Goal: Task Accomplishment & Management: Use online tool/utility

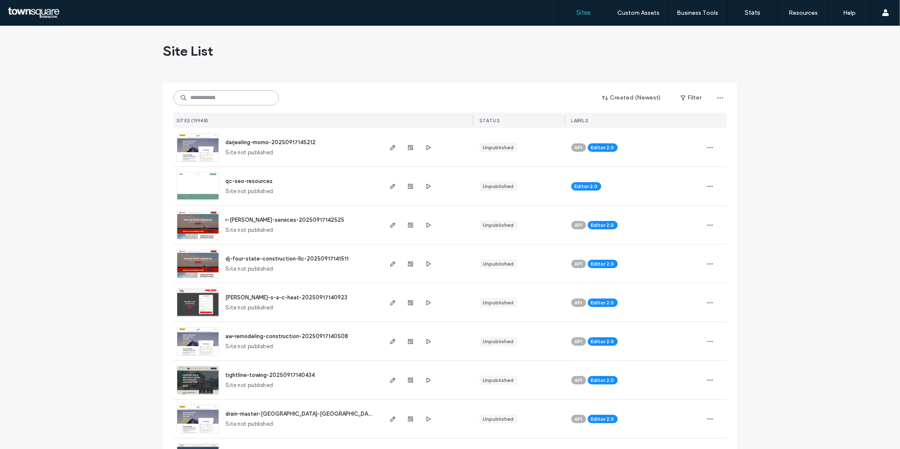
paste input "**********"
click at [244, 92] on input "**********" at bounding box center [225, 97] width 105 height 15
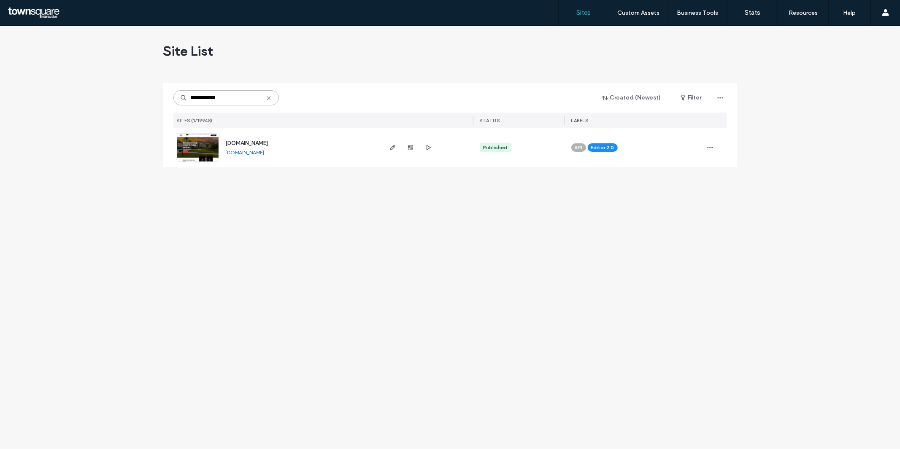
type input "**********"
click at [205, 146] on img at bounding box center [197, 162] width 41 height 57
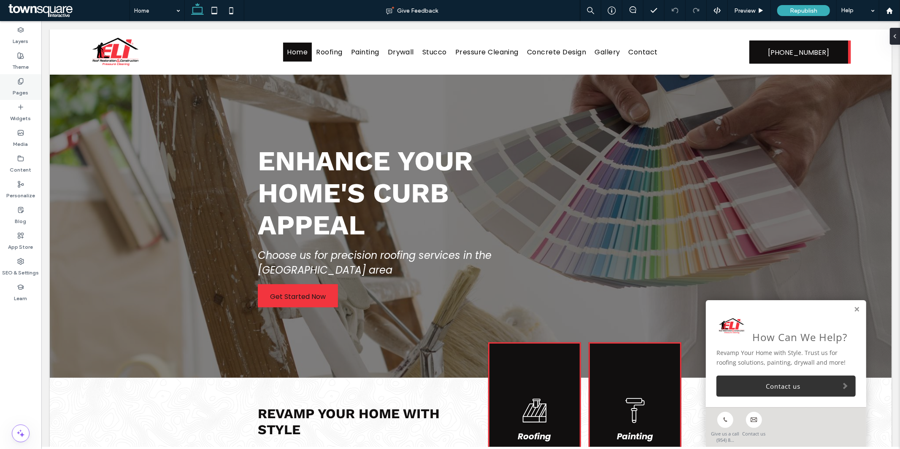
click at [24, 95] on label "Pages" at bounding box center [21, 91] width 16 height 12
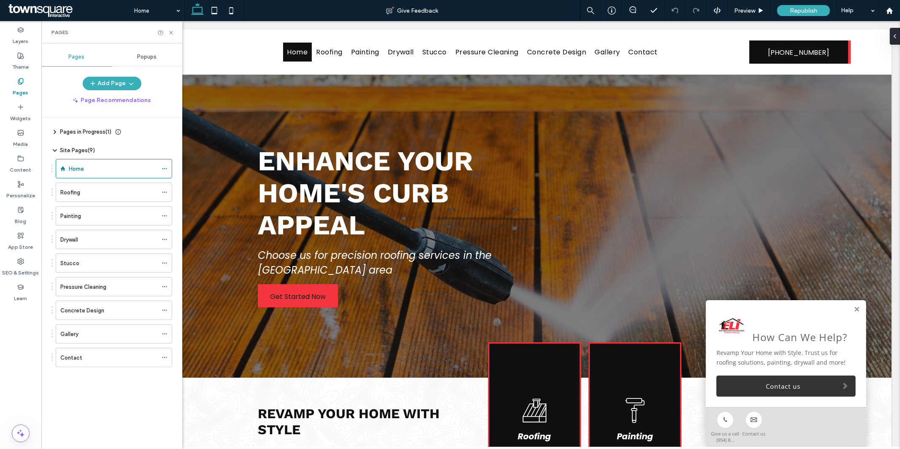
click at [24, 95] on label "Pages" at bounding box center [21, 91] width 16 height 12
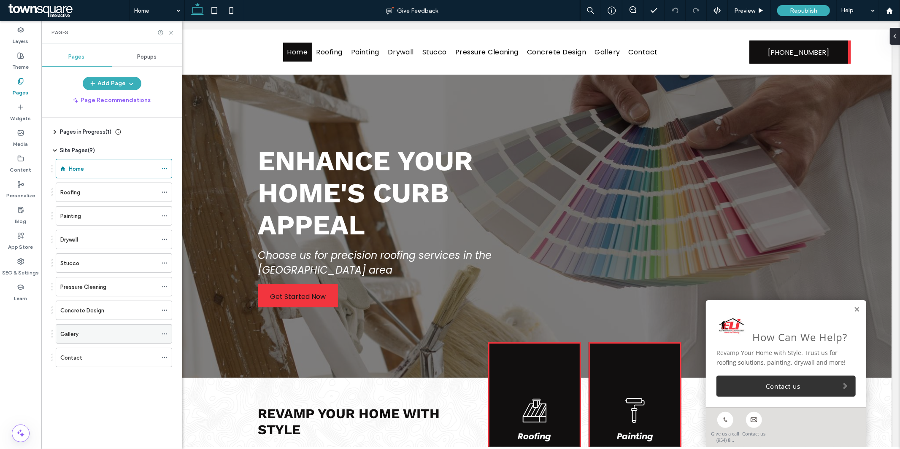
click at [165, 334] on icon at bounding box center [165, 334] width 6 height 6
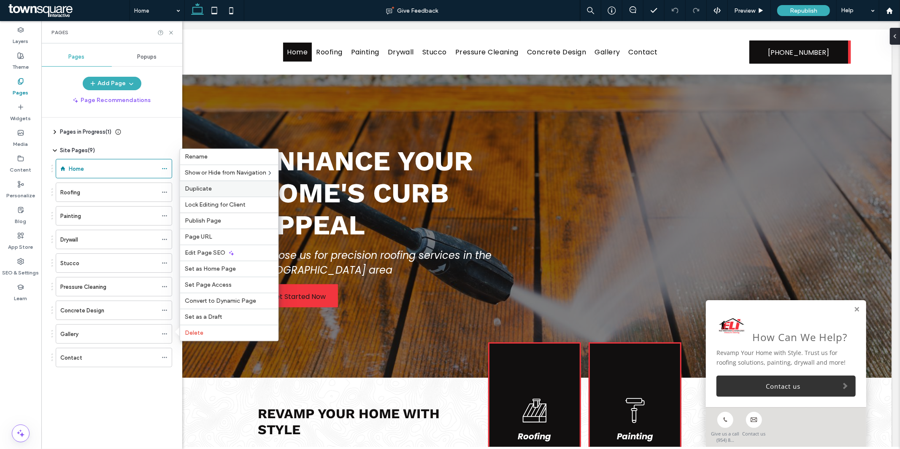
click at [217, 194] on div "Duplicate" at bounding box center [229, 189] width 98 height 16
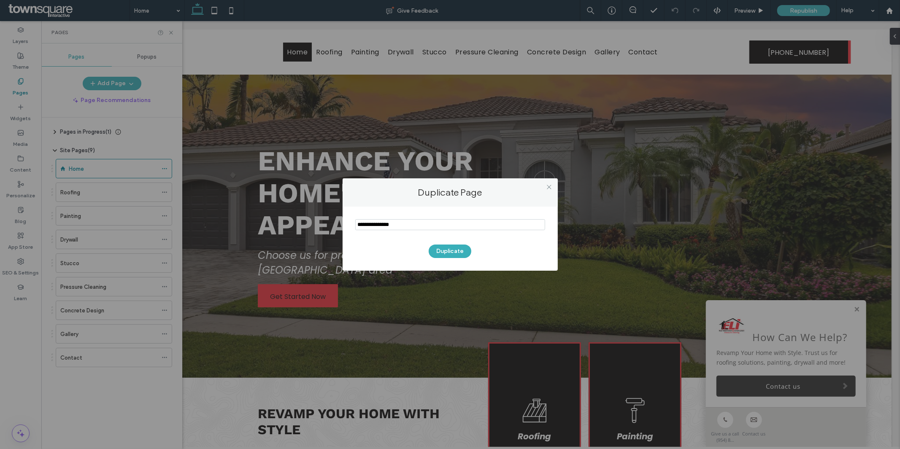
drag, startPoint x: 401, startPoint y: 221, endPoint x: 327, endPoint y: 224, distance: 73.5
click at [327, 224] on div "Duplicate Page Duplicate" at bounding box center [450, 224] width 900 height 449
type input "**********"
click at [443, 250] on button "Duplicate" at bounding box center [450, 252] width 43 height 14
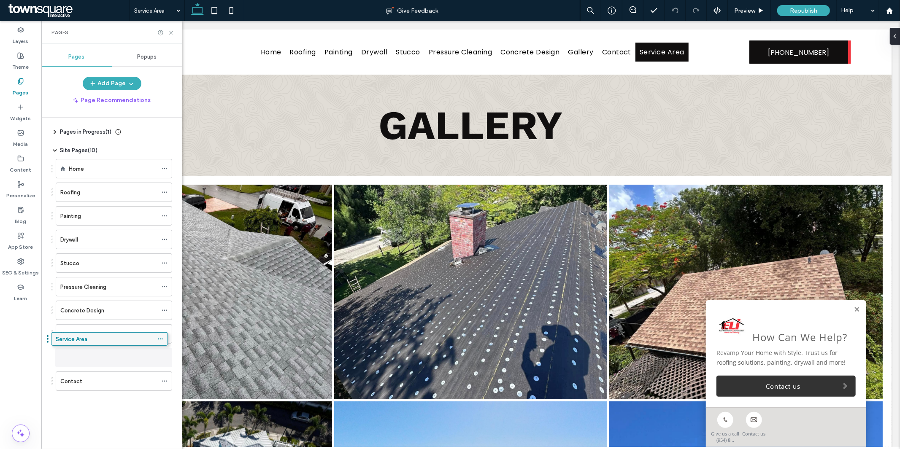
drag, startPoint x: 116, startPoint y: 381, endPoint x: 112, endPoint y: 346, distance: 34.9
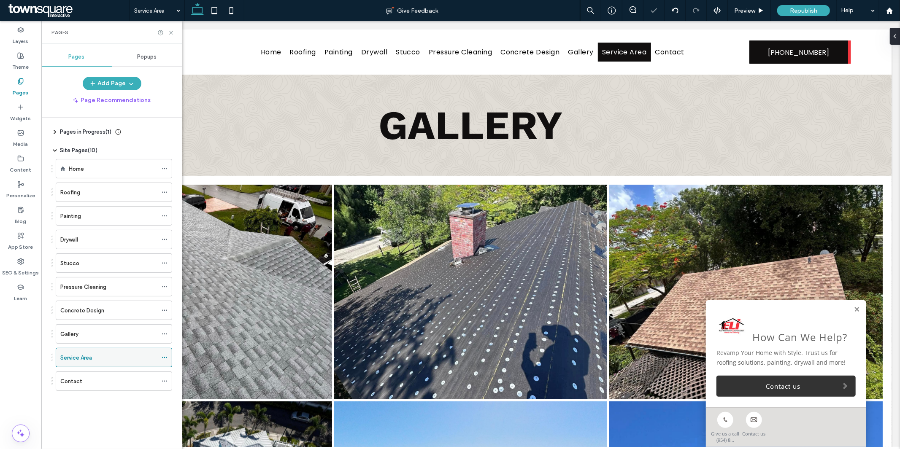
click at [166, 358] on icon at bounding box center [165, 358] width 6 height 6
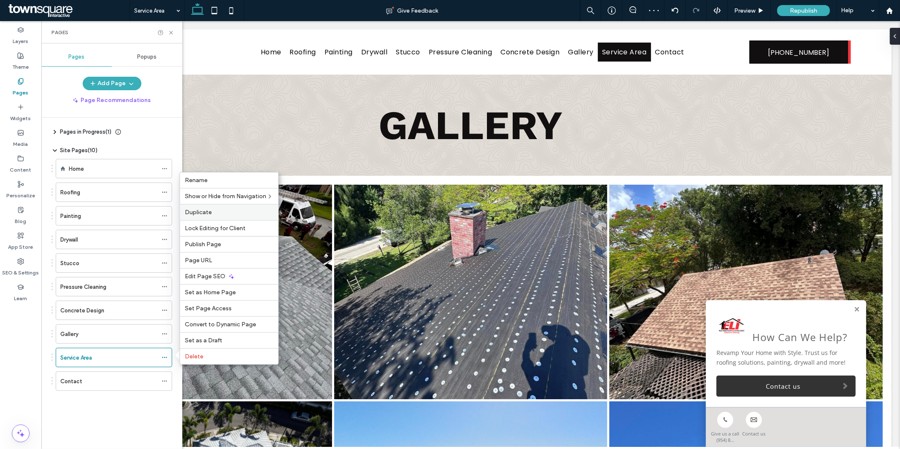
click at [212, 215] on label "Duplicate" at bounding box center [229, 212] width 88 height 7
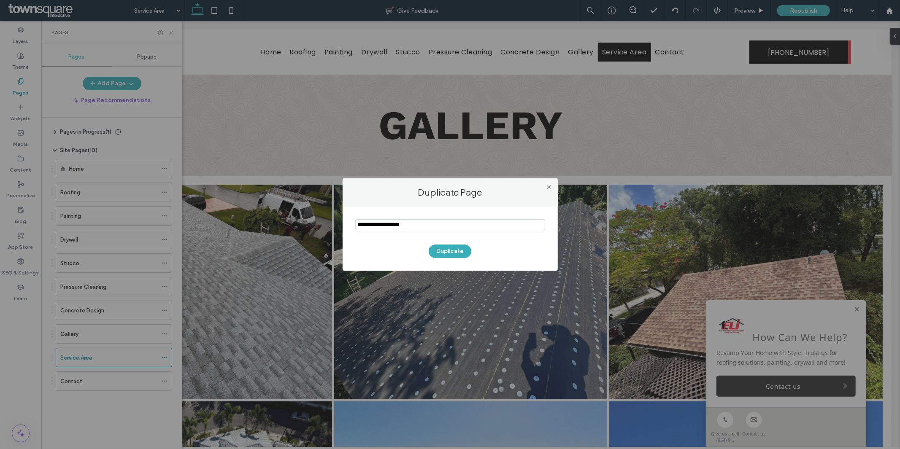
drag, startPoint x: 380, startPoint y: 227, endPoint x: 340, endPoint y: 227, distance: 40.5
click at [340, 227] on div "Duplicate Page Duplicate" at bounding box center [450, 224] width 900 height 449
type input "**********"
click at [442, 246] on button "Duplicate" at bounding box center [450, 252] width 43 height 14
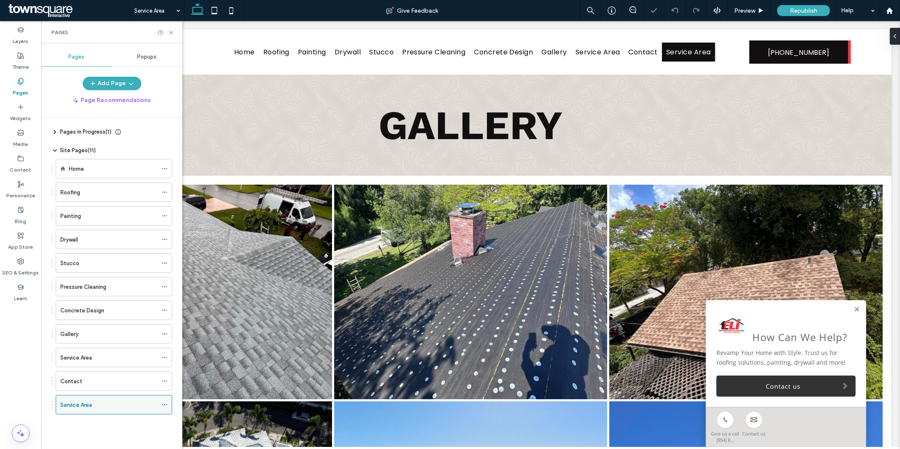
click at [165, 408] on icon at bounding box center [165, 405] width 6 height 6
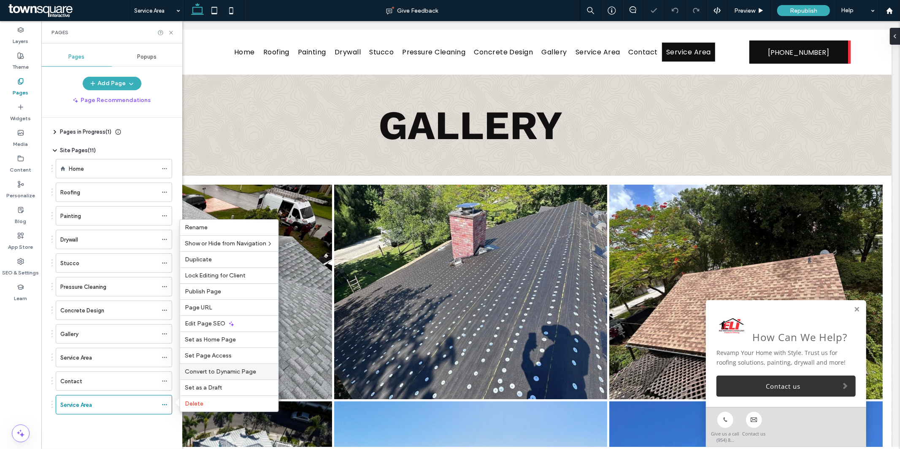
click at [205, 373] on span "Convert to Dynamic Page" at bounding box center [220, 371] width 71 height 7
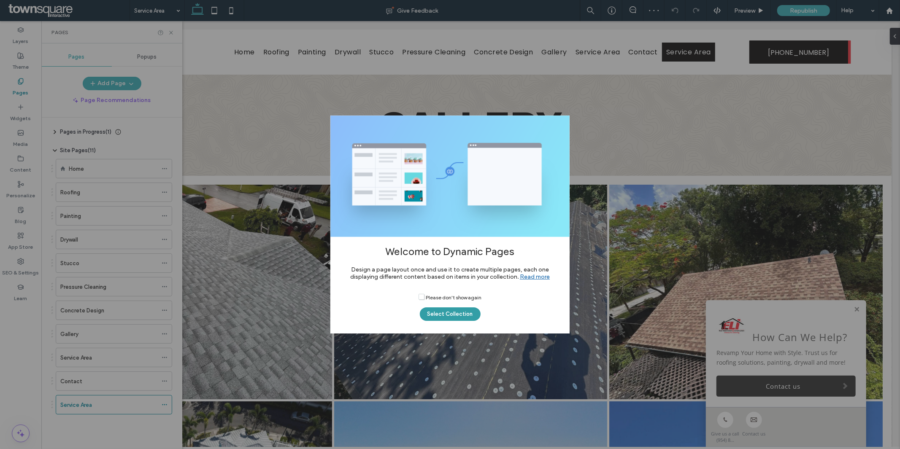
click at [442, 308] on button "Select Collection" at bounding box center [450, 315] width 61 height 14
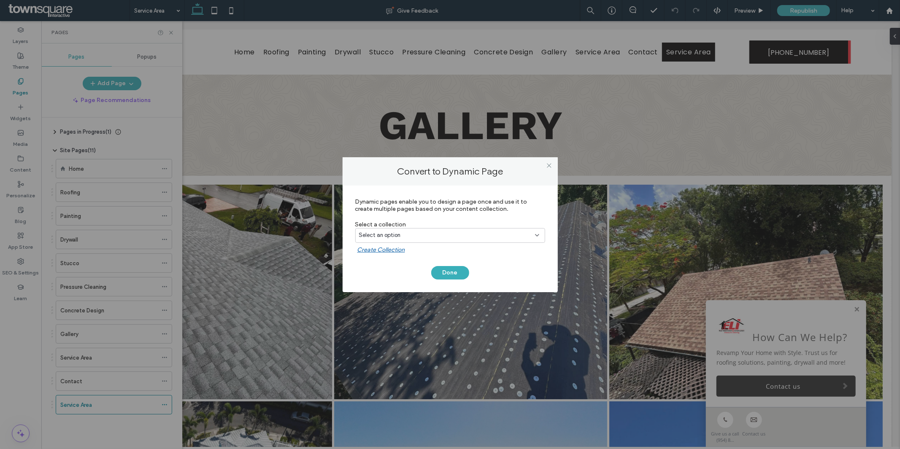
click at [441, 237] on div "Select an option" at bounding box center [445, 235] width 172 height 8
click at [439, 260] on div "Geo Page Collection" at bounding box center [449, 264] width 189 height 15
click at [451, 271] on button "Done" at bounding box center [450, 273] width 38 height 14
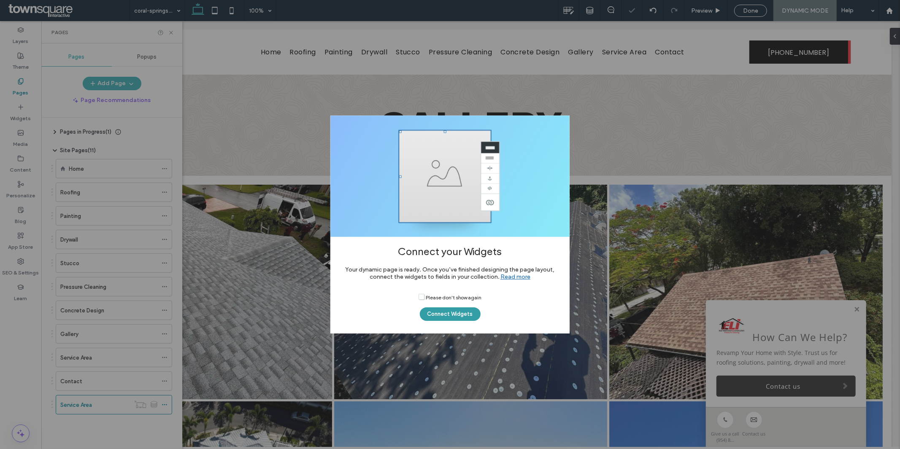
click at [460, 315] on button "Connect Widgets" at bounding box center [450, 315] width 61 height 14
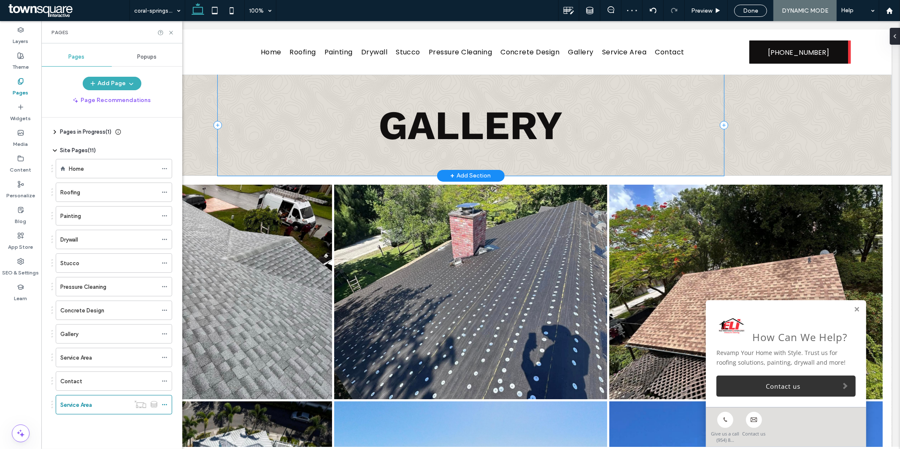
click at [491, 162] on div "Gallery" at bounding box center [470, 124] width 506 height 101
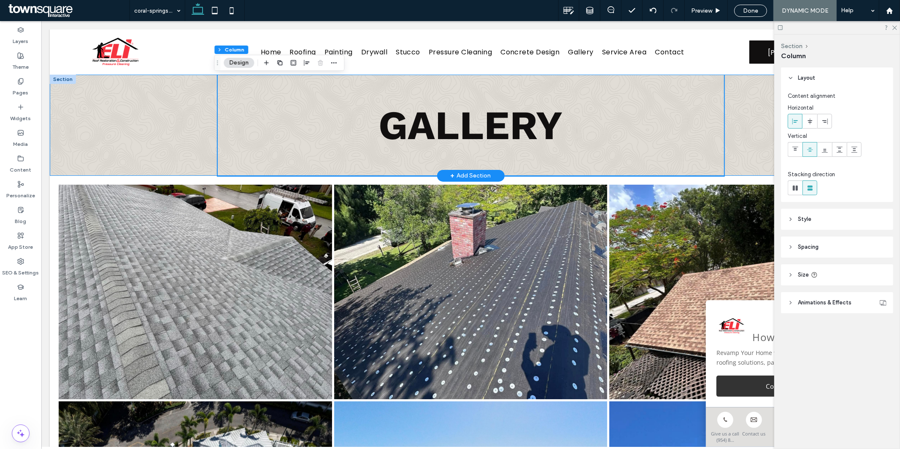
click at [160, 133] on div "Gallery" at bounding box center [470, 124] width 842 height 101
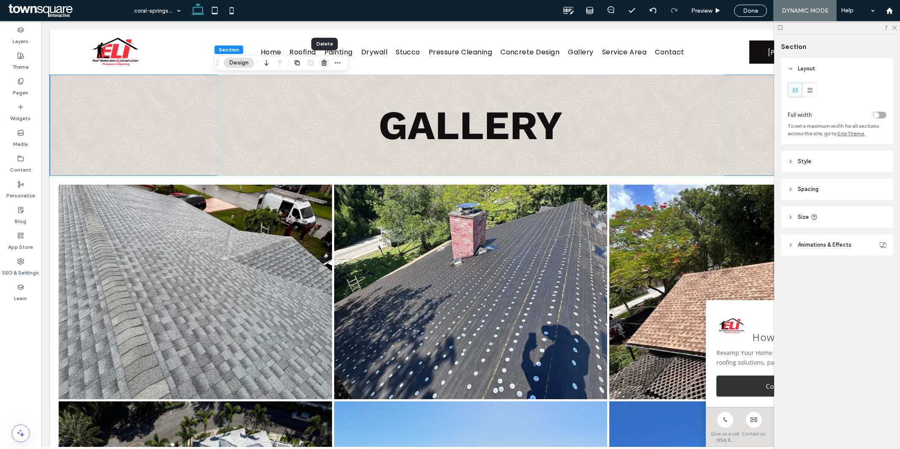
click at [322, 62] on icon "button" at bounding box center [324, 62] width 7 height 7
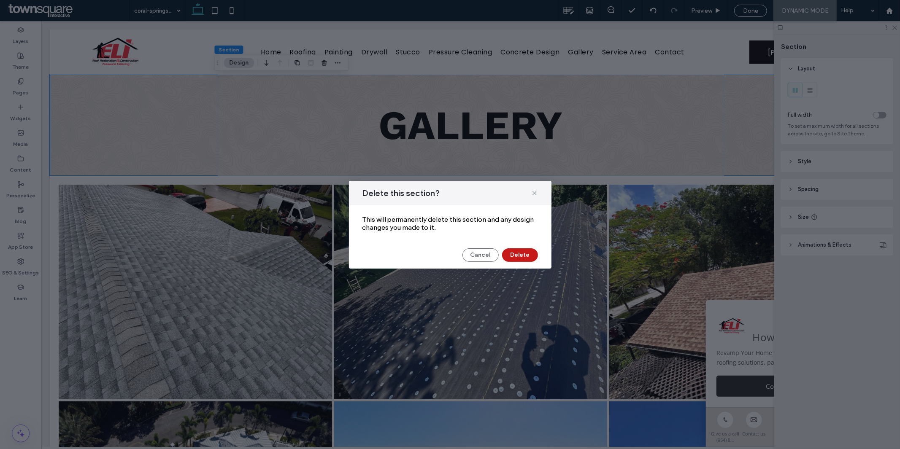
click at [524, 254] on button "Delete" at bounding box center [520, 255] width 36 height 14
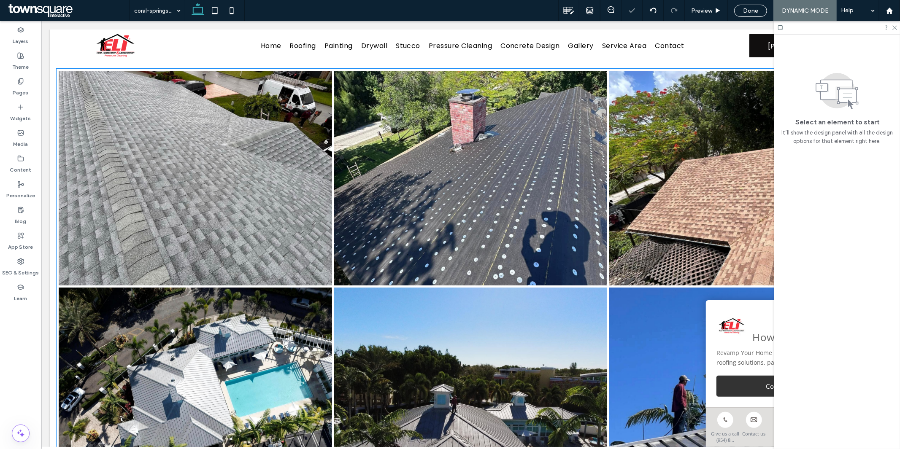
scroll to position [275, 0]
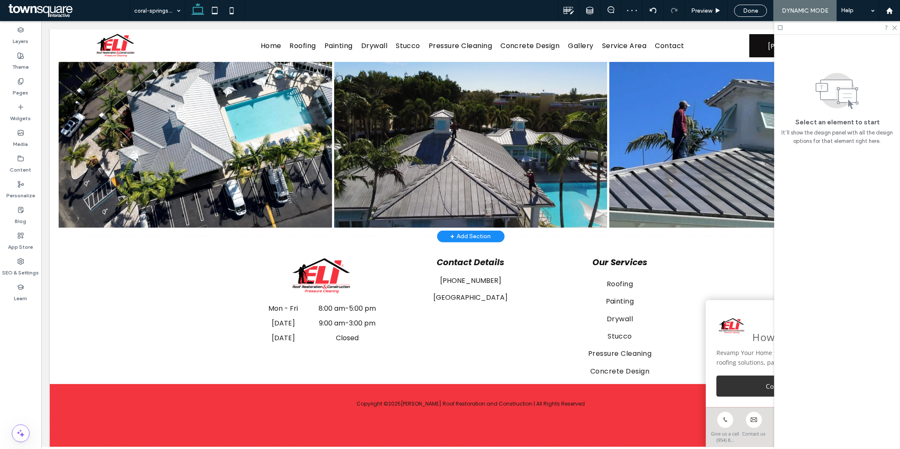
click at [487, 237] on div "+ Add Section" at bounding box center [471, 236] width 68 height 12
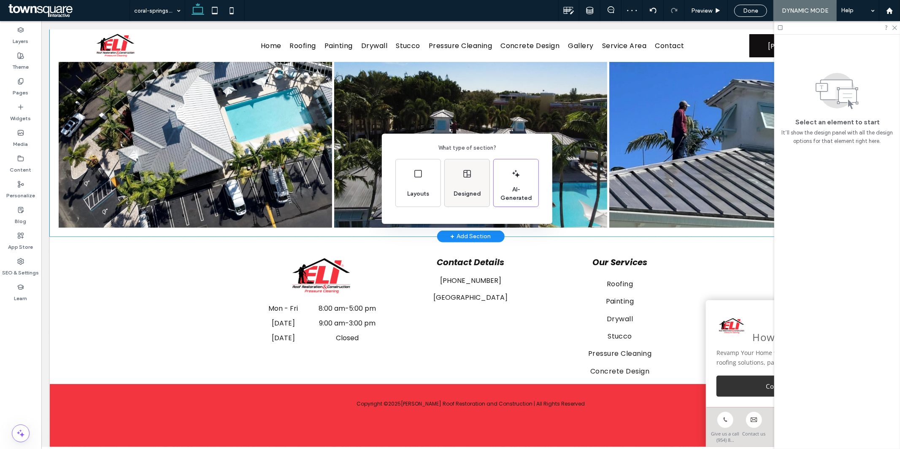
click at [467, 192] on span "Designed" at bounding box center [467, 194] width 34 height 8
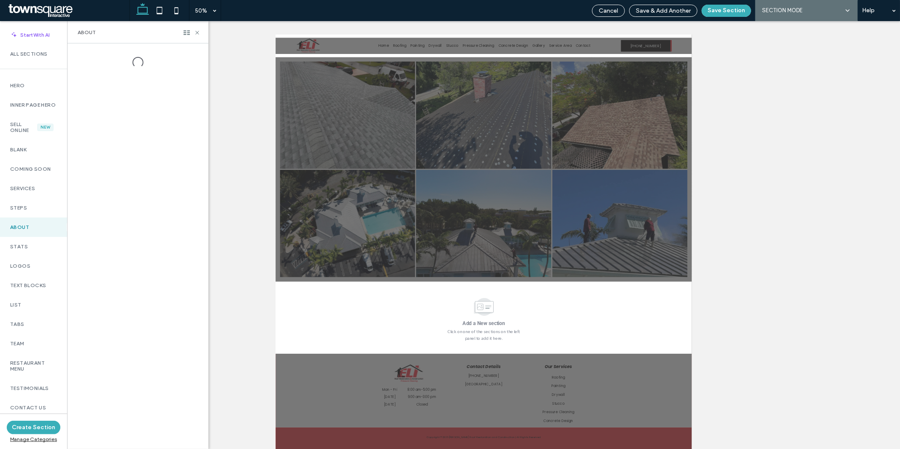
scroll to position [419, 0]
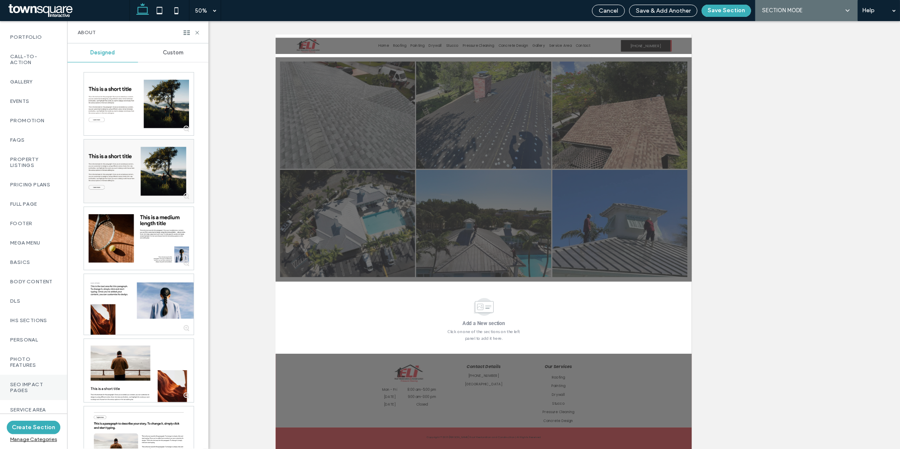
click at [31, 382] on label "SEO Impact Pages" at bounding box center [33, 388] width 47 height 12
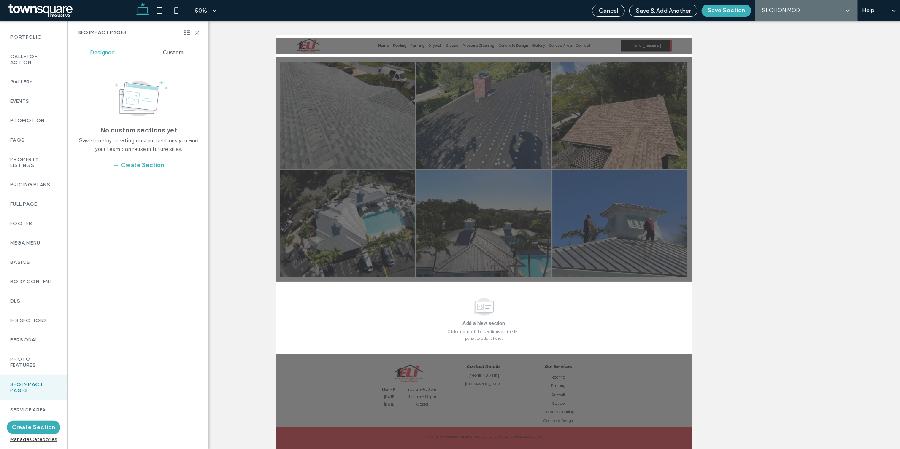
click at [170, 52] on span "Custom" at bounding box center [173, 52] width 21 height 7
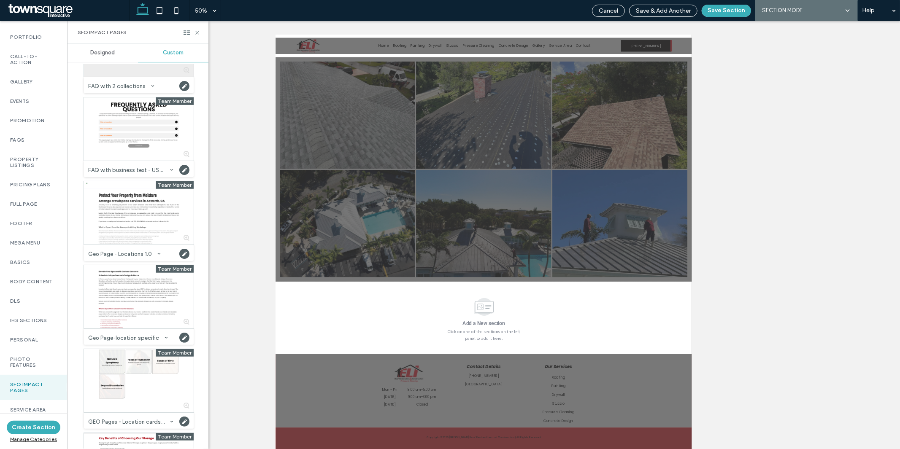
scroll to position [296, 0]
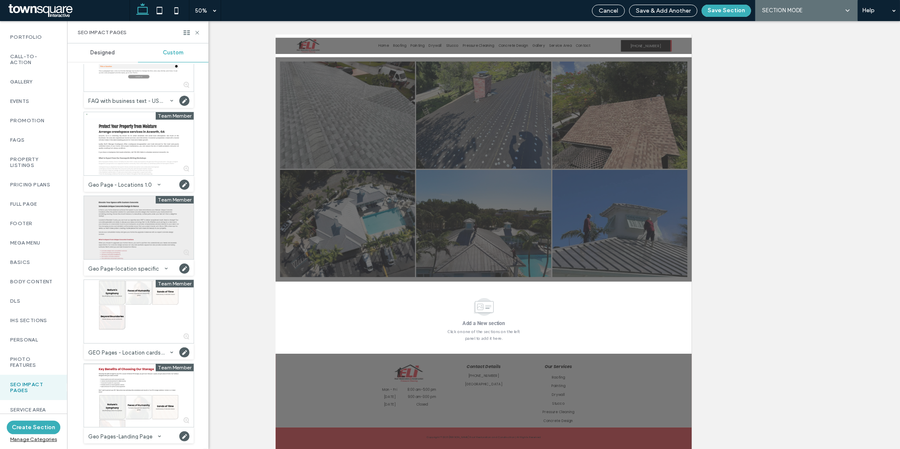
click at [138, 237] on div at bounding box center [139, 227] width 110 height 63
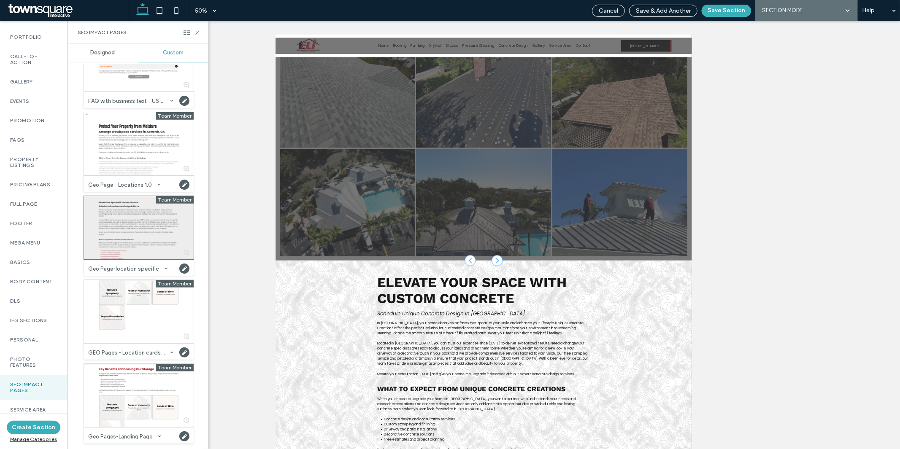
scroll to position [41, 0]
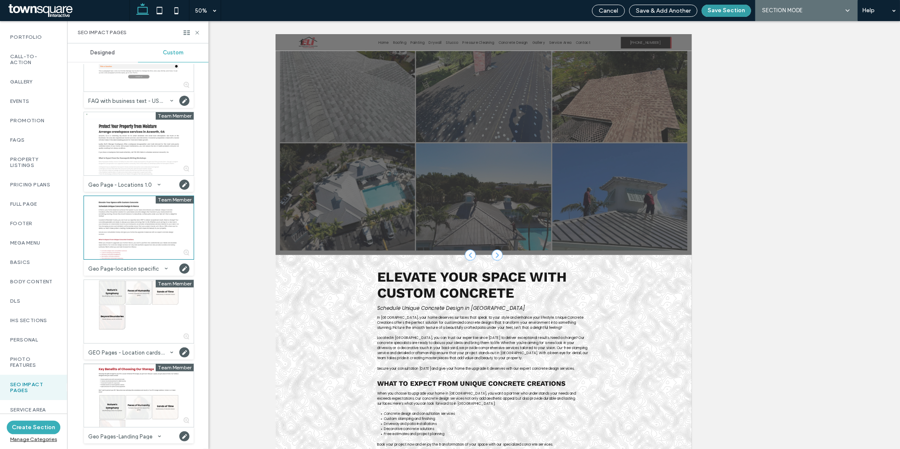
click at [719, 11] on button "Save Section" at bounding box center [726, 11] width 49 height 12
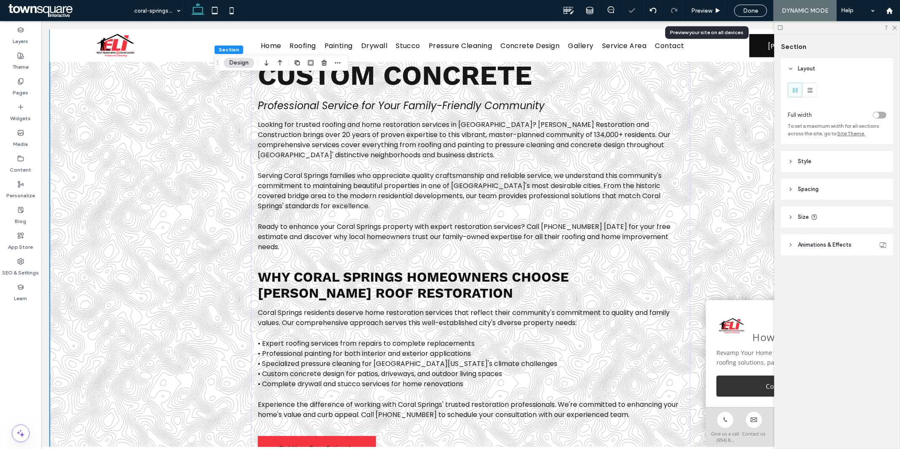
scroll to position [524, 0]
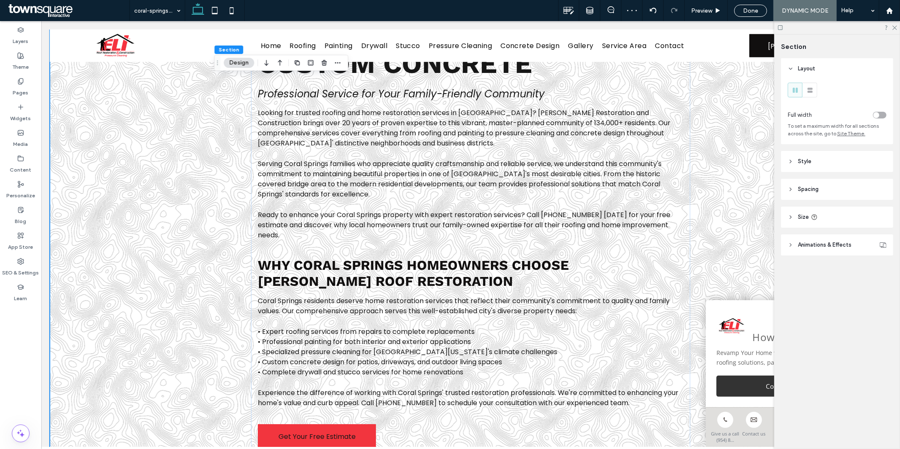
click at [165, 222] on div "Elevate Your Space with Custom Concrete Professional Service for Your Family-Fr…" at bounding box center [470, 232] width 842 height 490
click at [822, 168] on header "Style" at bounding box center [837, 161] width 112 height 21
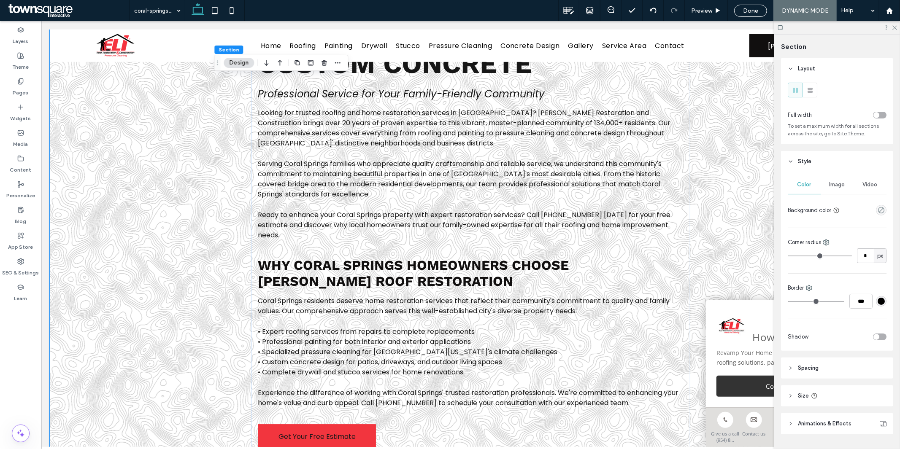
click at [876, 207] on div "empty color" at bounding box center [881, 210] width 11 height 11
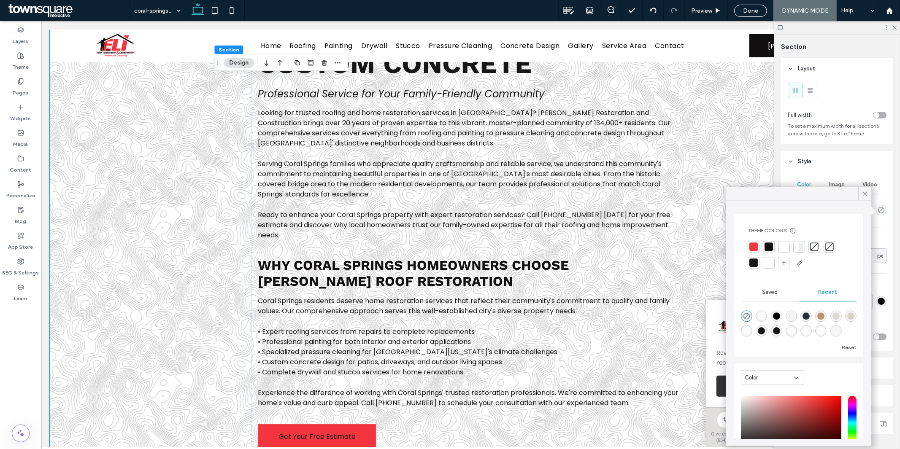
click at [771, 262] on div at bounding box center [768, 263] width 8 height 8
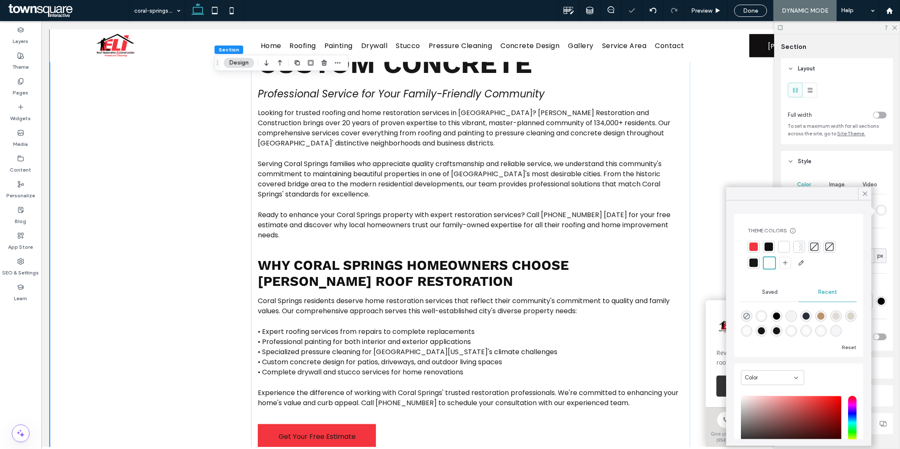
click at [170, 276] on div "Elevate Your Space with Custom Concrete Professional Service for Your Family-Fr…" at bounding box center [470, 232] width 842 height 490
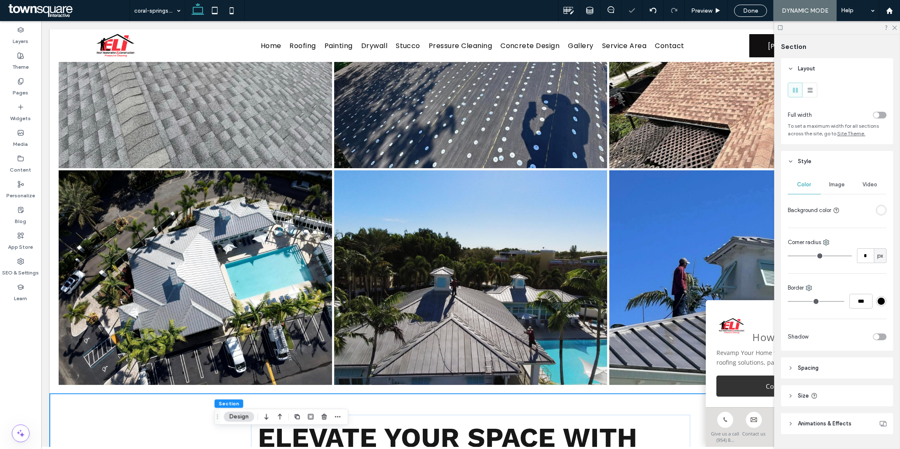
scroll to position [0, 0]
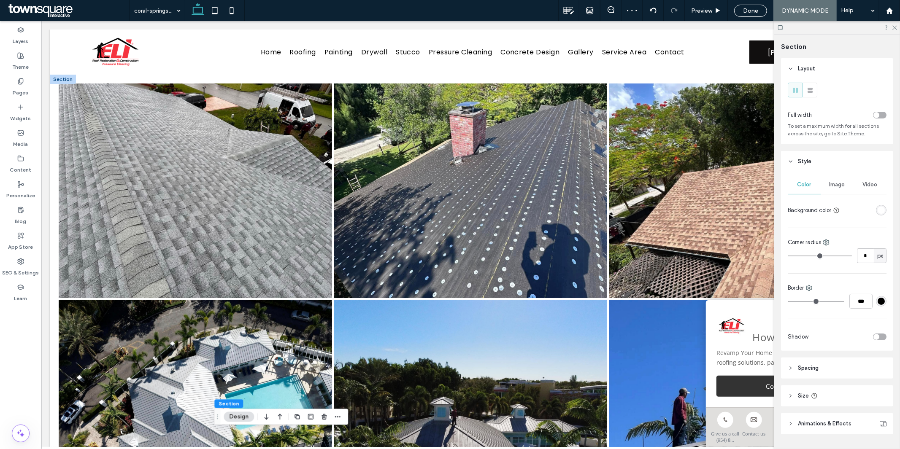
click at [68, 77] on div at bounding box center [62, 78] width 26 height 9
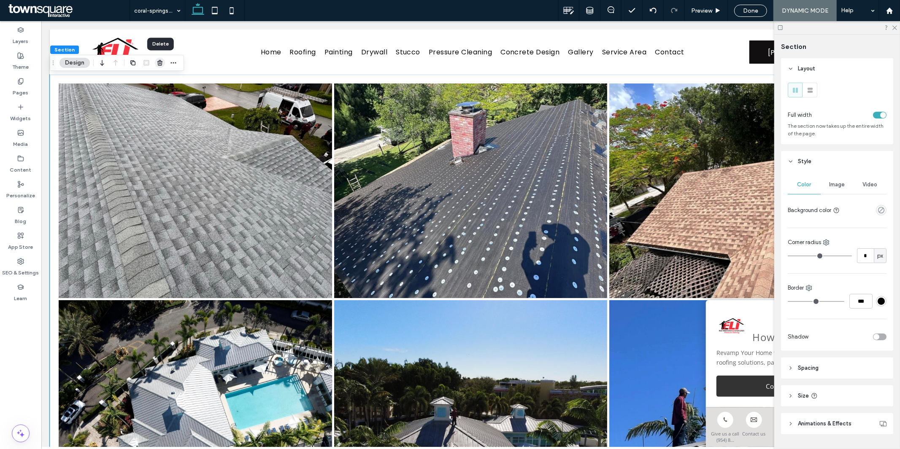
click at [160, 64] on use "button" at bounding box center [159, 62] width 5 height 5
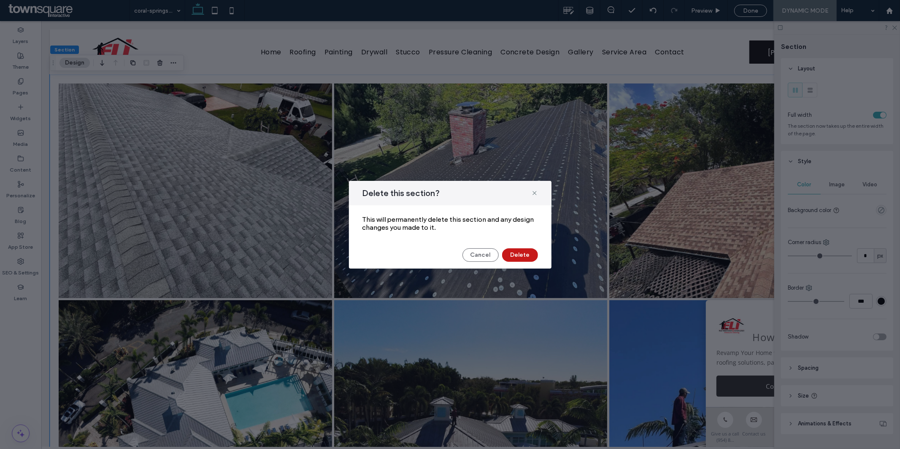
click at [510, 254] on button "Delete" at bounding box center [520, 255] width 36 height 14
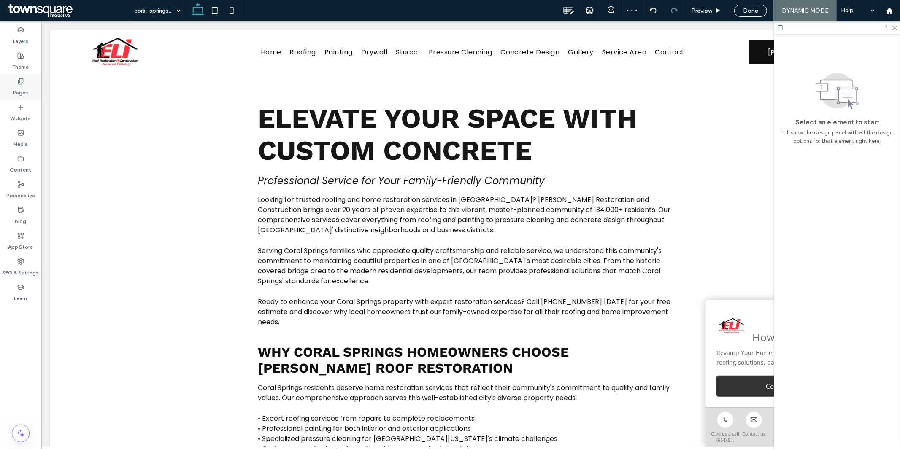
click at [30, 83] on div "Pages" at bounding box center [20, 87] width 41 height 26
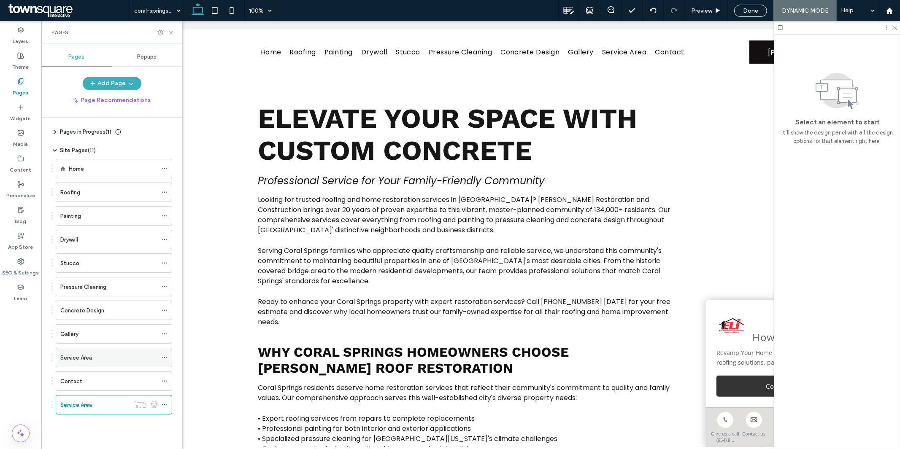
click at [108, 362] on div "Service Area" at bounding box center [108, 358] width 97 height 9
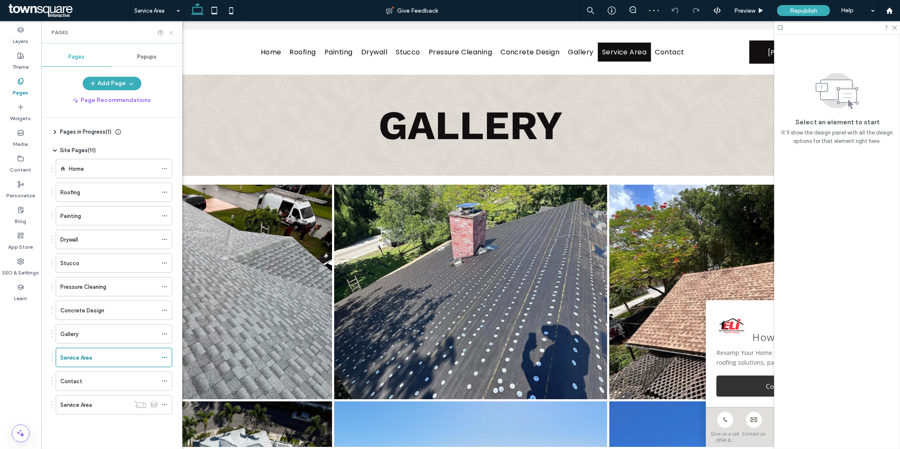
click at [174, 32] on icon at bounding box center [171, 33] width 6 height 6
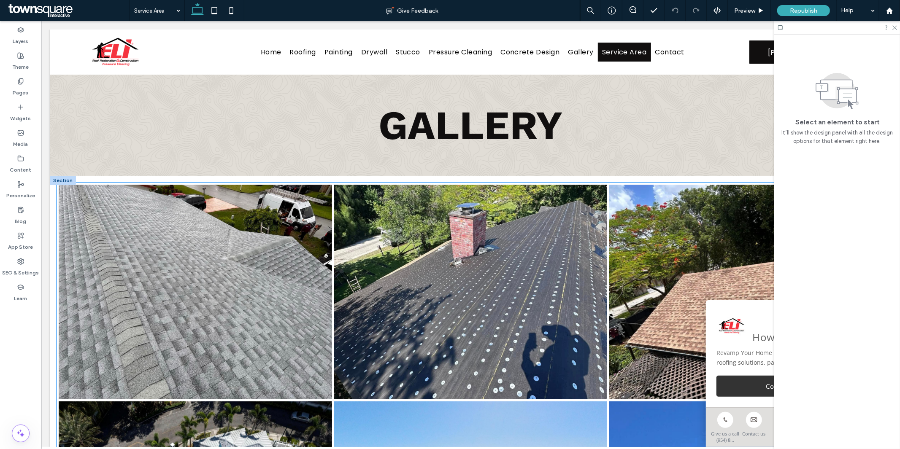
click at [61, 186] on link at bounding box center [194, 291] width 273 height 215
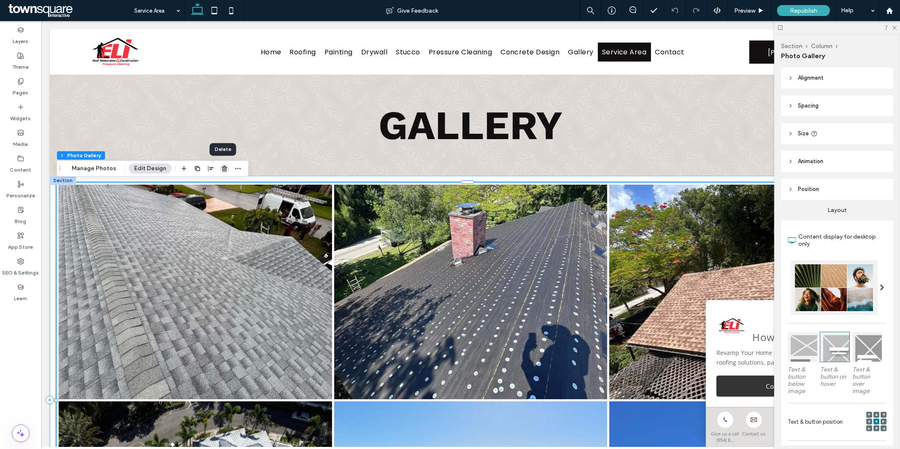
click at [222, 171] on use "button" at bounding box center [224, 168] width 5 height 5
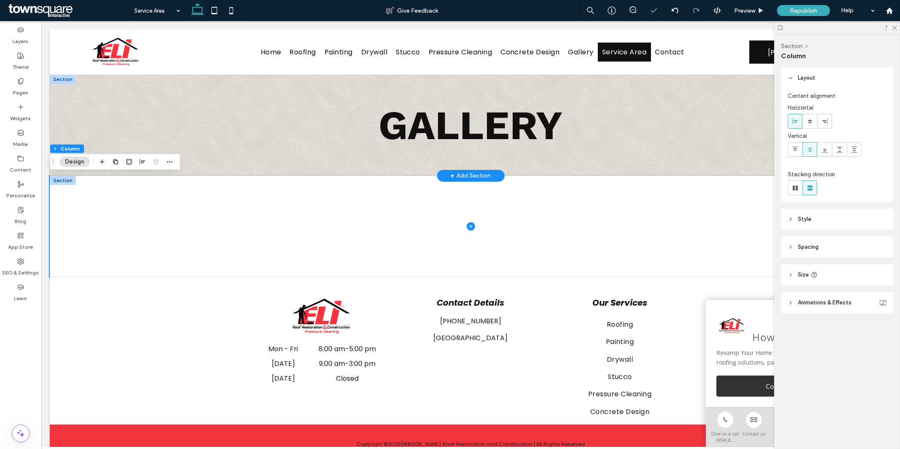
click at [461, 174] on div "+ Add Section" at bounding box center [470, 175] width 41 height 9
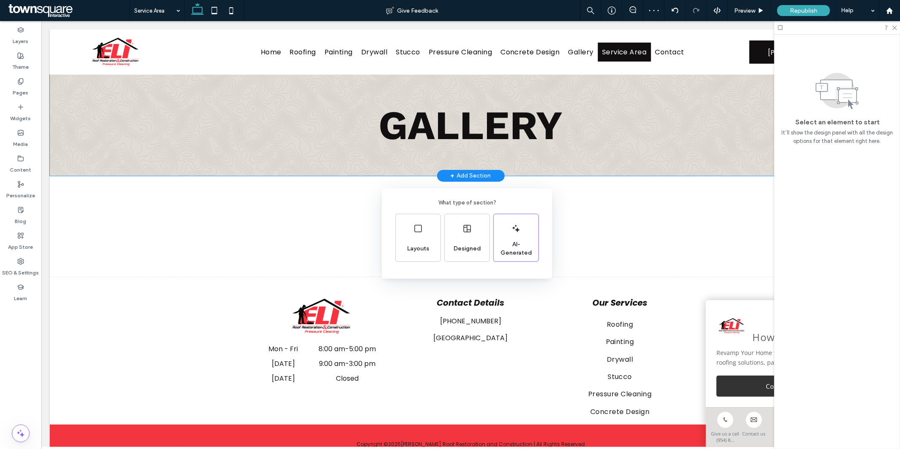
click at [282, 221] on div "What type of section? Layouts Designed AI-Generated" at bounding box center [450, 245] width 900 height 491
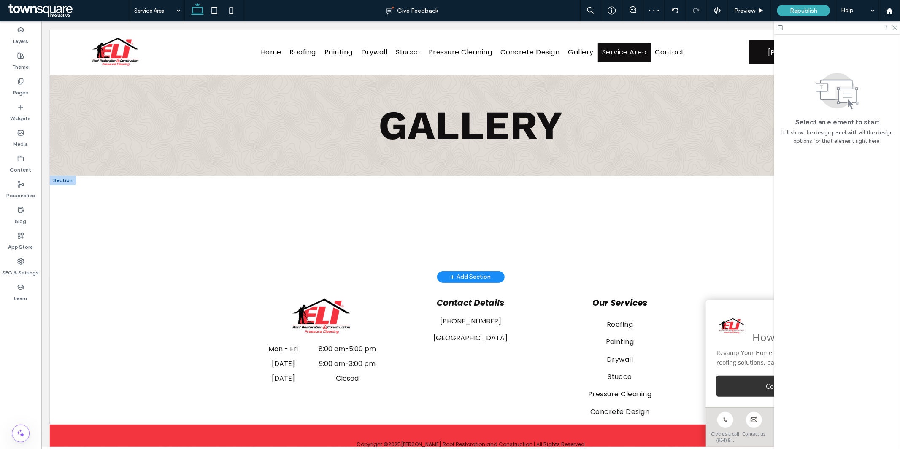
click at [62, 178] on div at bounding box center [62, 180] width 26 height 9
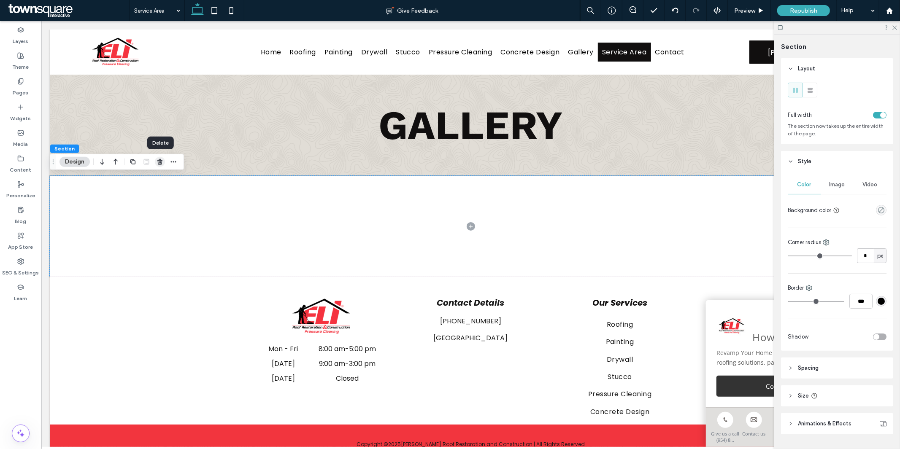
click at [162, 163] on use "button" at bounding box center [159, 161] width 5 height 5
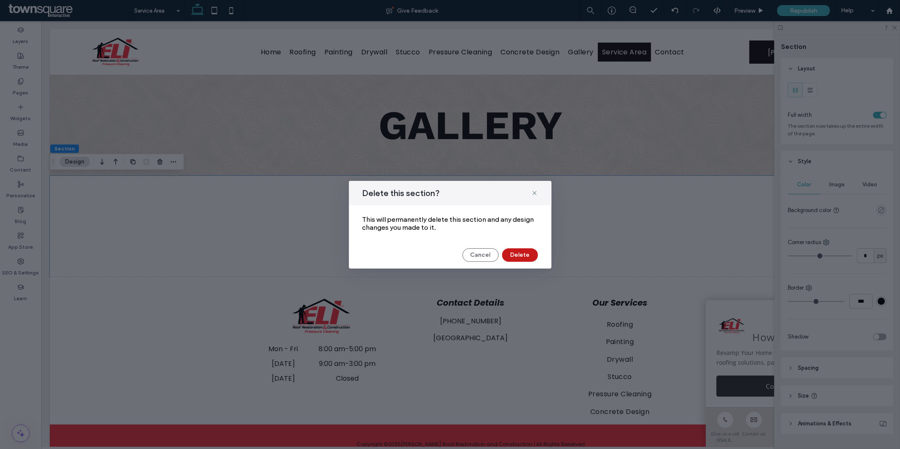
click at [524, 261] on button "Delete" at bounding box center [520, 255] width 36 height 14
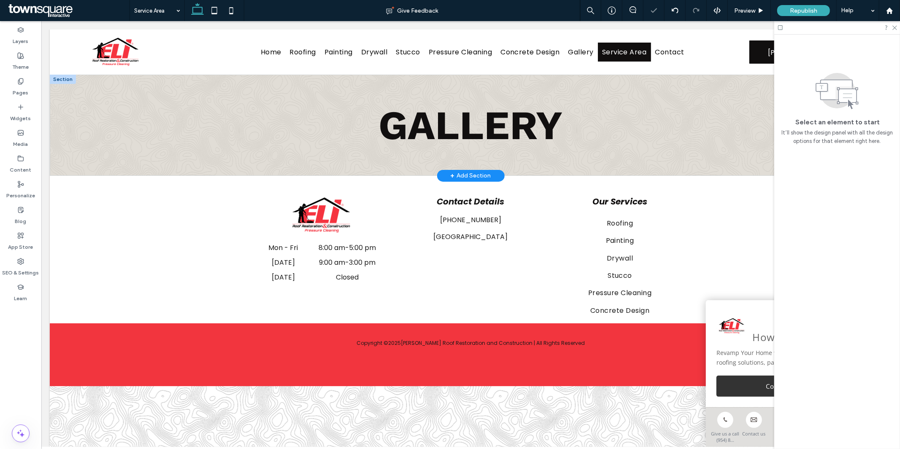
click at [453, 177] on span "+" at bounding box center [452, 175] width 4 height 9
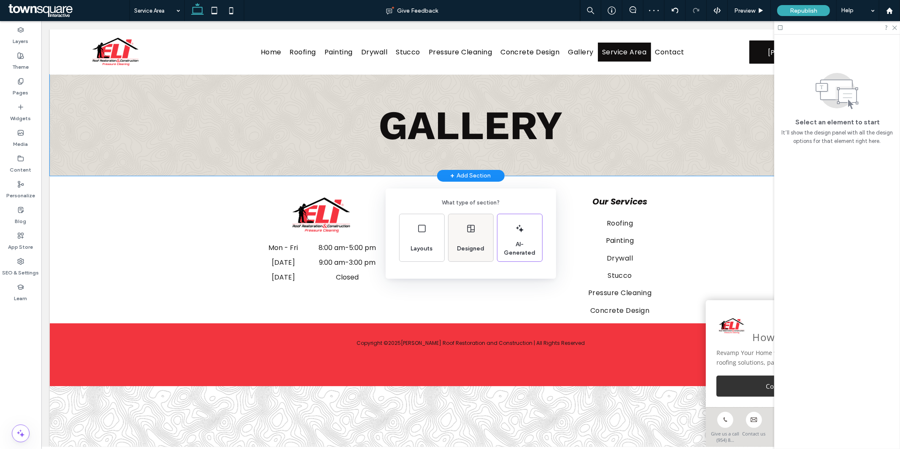
click at [480, 240] on div "Designed" at bounding box center [471, 249] width 34 height 19
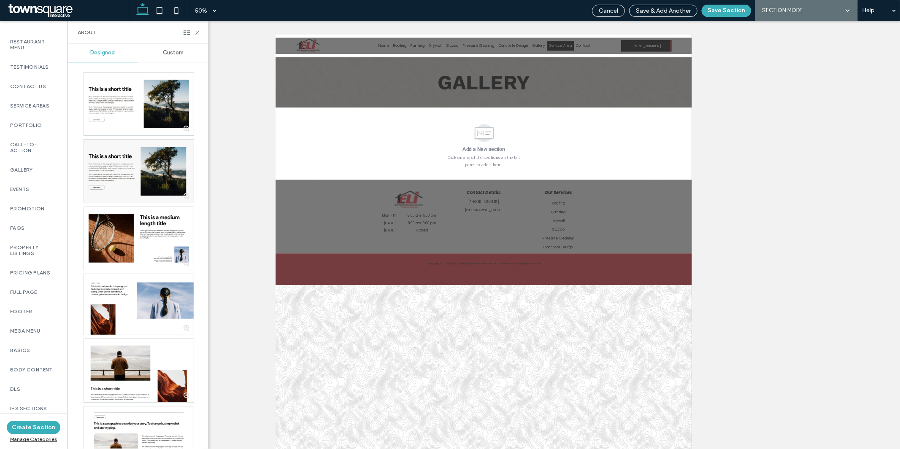
scroll to position [419, 0]
click at [26, 382] on label "SEO Impact Pages" at bounding box center [33, 388] width 47 height 12
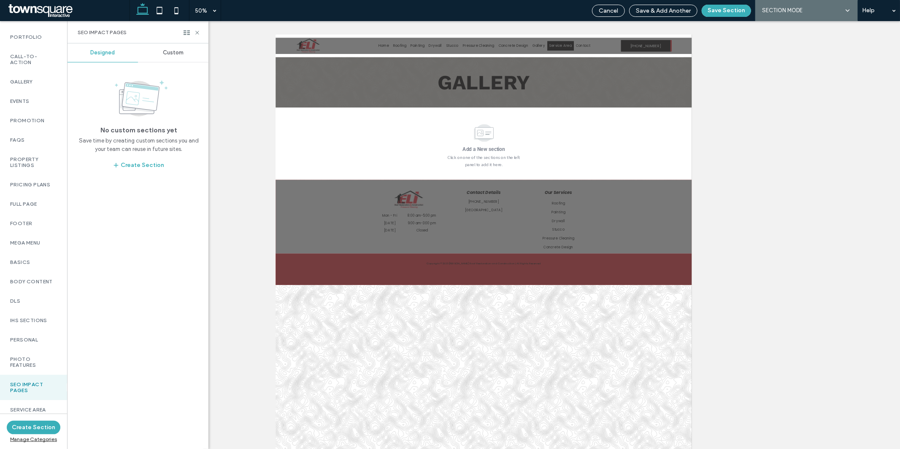
click at [175, 55] on span "Custom" at bounding box center [173, 52] width 21 height 7
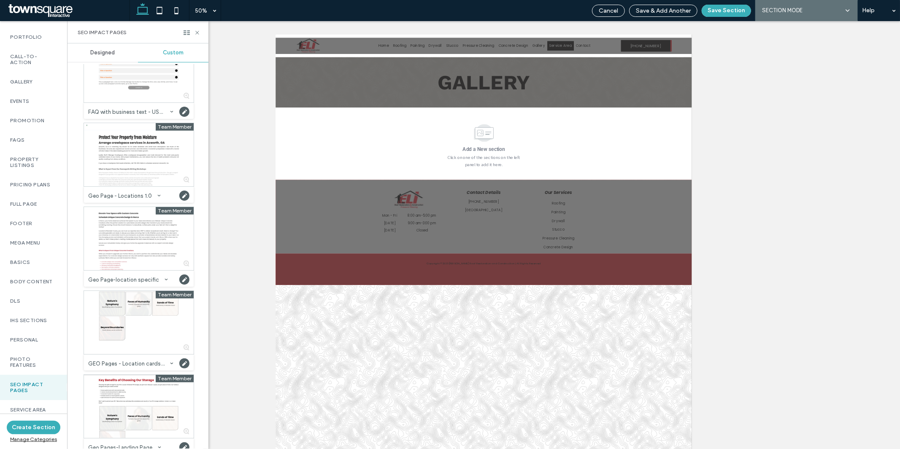
scroll to position [296, 0]
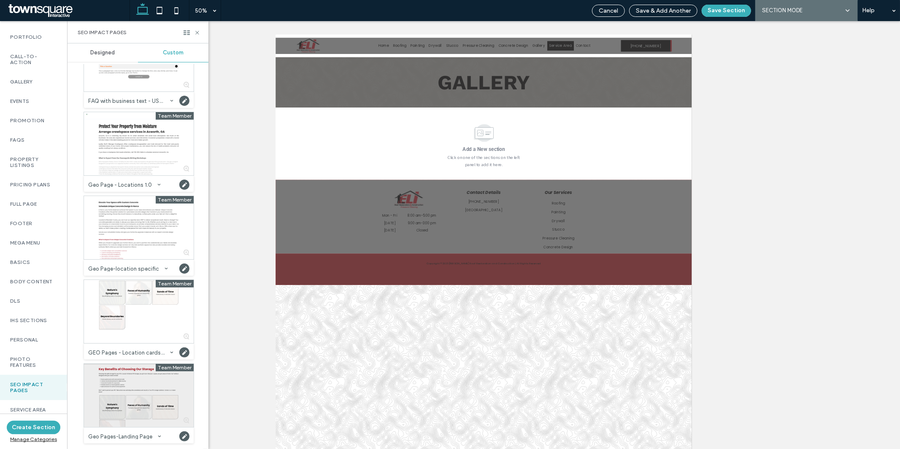
click at [138, 376] on div at bounding box center [139, 395] width 110 height 63
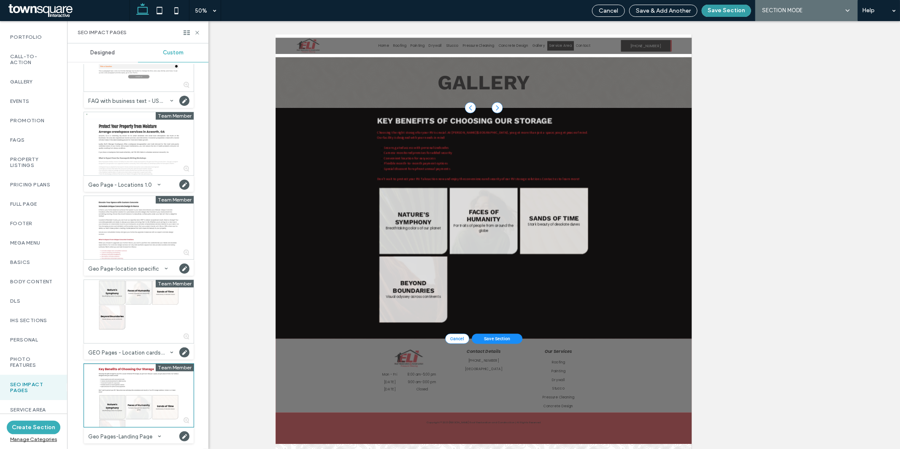
click at [716, 14] on button "Save Section" at bounding box center [726, 11] width 49 height 12
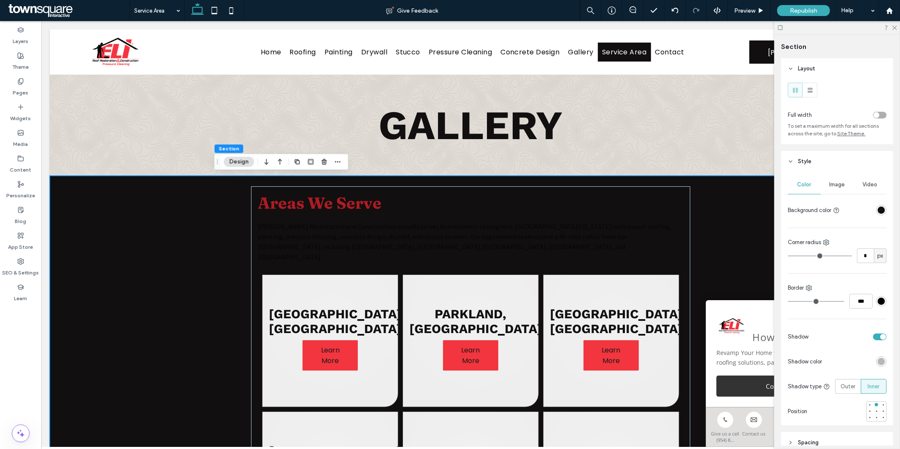
click at [143, 281] on div "Areas We Serve Eli Roof Restoration and Construction proudly serves homeowners …" at bounding box center [470, 376] width 842 height 401
click at [878, 209] on div "rgba(17,15,15,1)" at bounding box center [881, 210] width 7 height 7
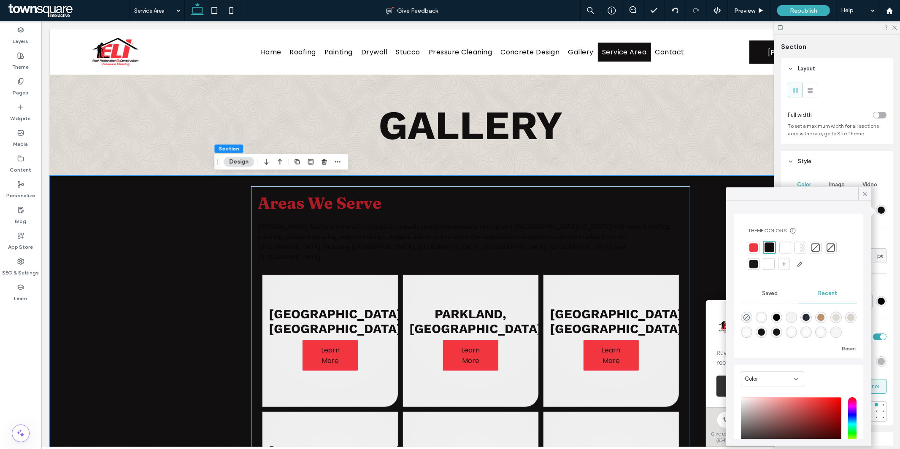
click at [771, 260] on div at bounding box center [769, 264] width 12 height 12
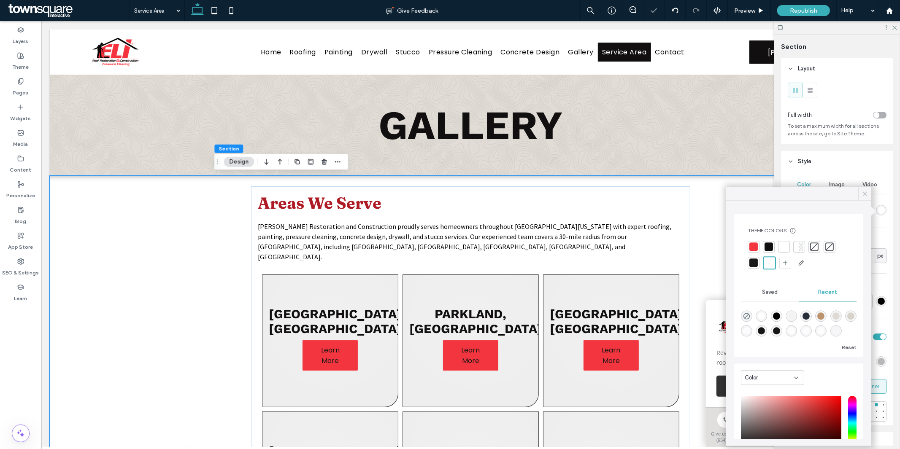
click at [865, 194] on use at bounding box center [865, 194] width 4 height 4
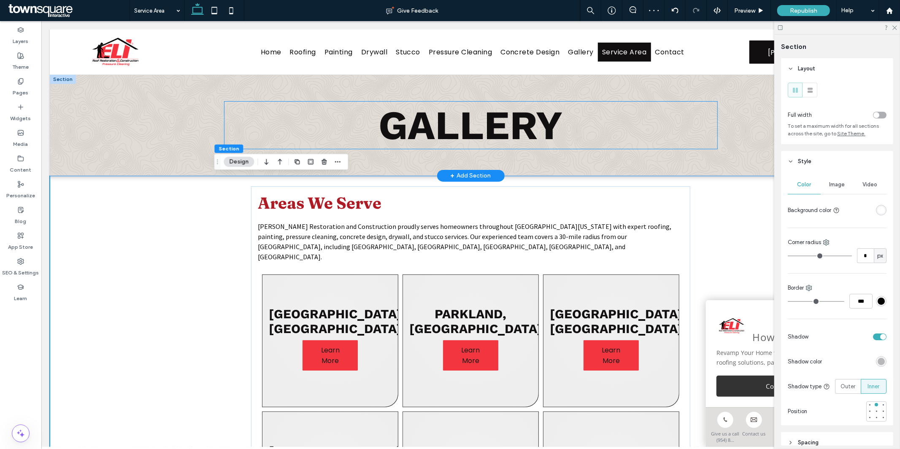
click at [427, 135] on span "Gallery" at bounding box center [470, 124] width 184 height 47
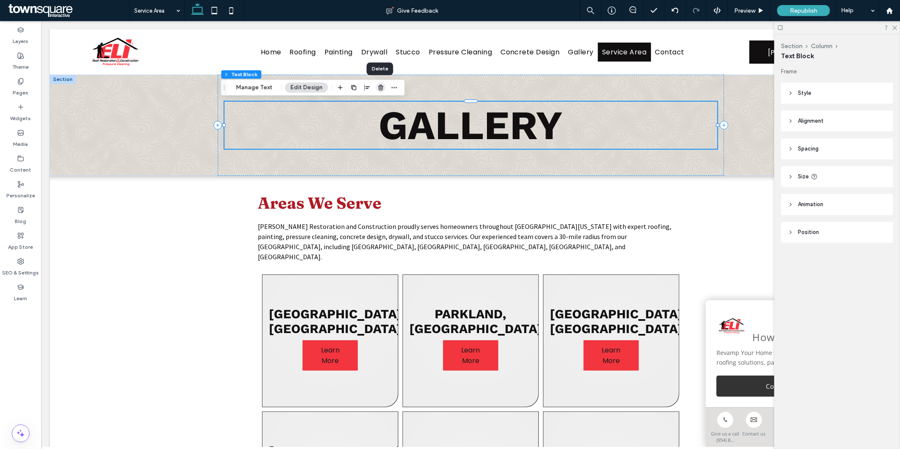
click at [383, 89] on span "button" at bounding box center [380, 88] width 10 height 10
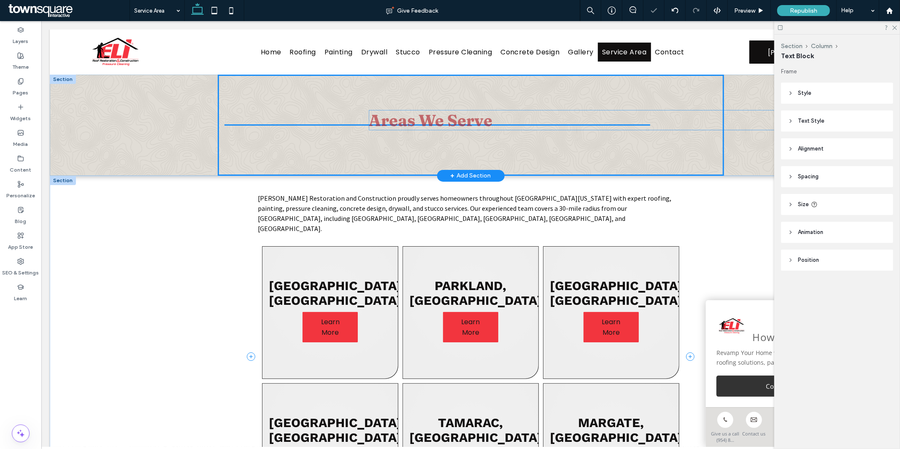
drag, startPoint x: 346, startPoint y: 208, endPoint x: 461, endPoint y: 125, distance: 141.4
type input "**"
type input "****"
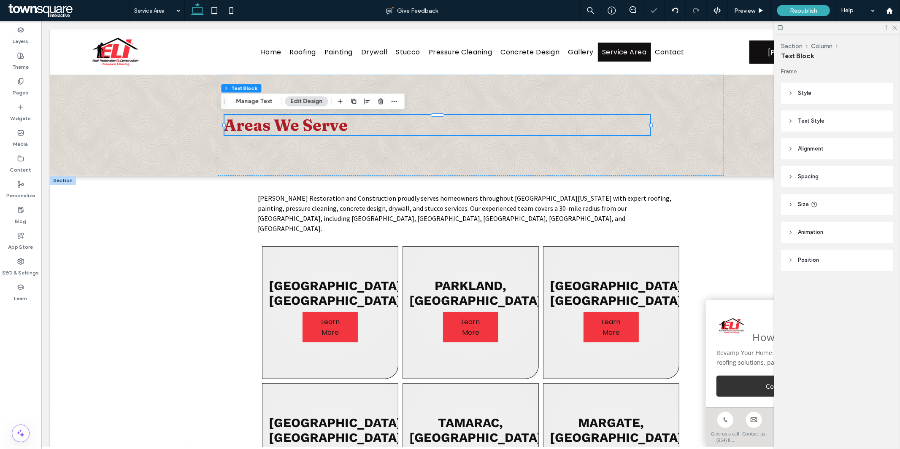
click at [826, 122] on header "Text Style" at bounding box center [837, 121] width 112 height 21
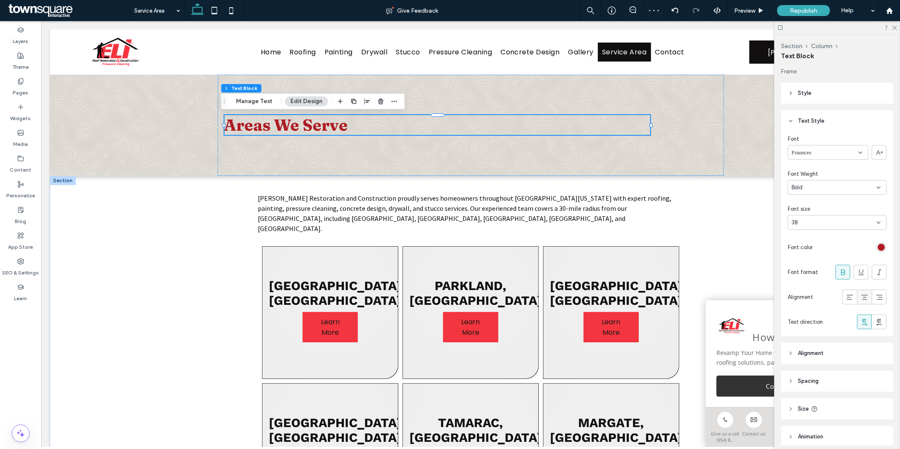
click at [864, 291] on div at bounding box center [864, 297] width 14 height 14
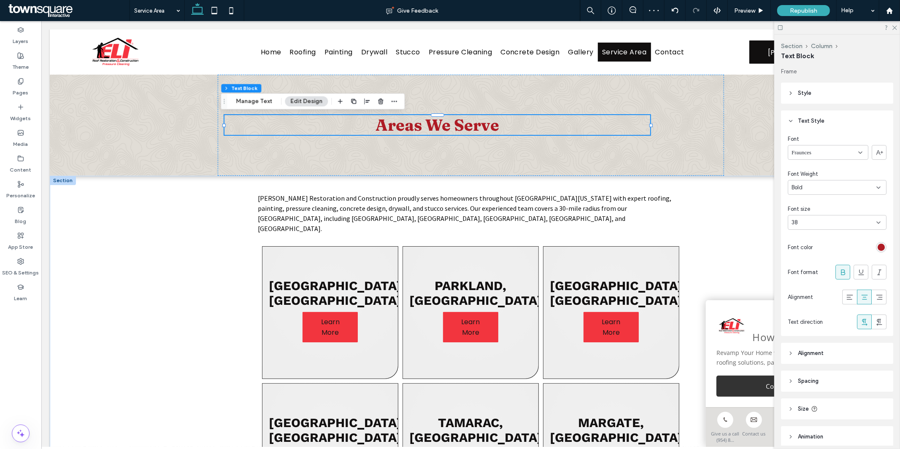
click at [876, 251] on div "rgb(174, 27, 36)" at bounding box center [881, 247] width 11 height 11
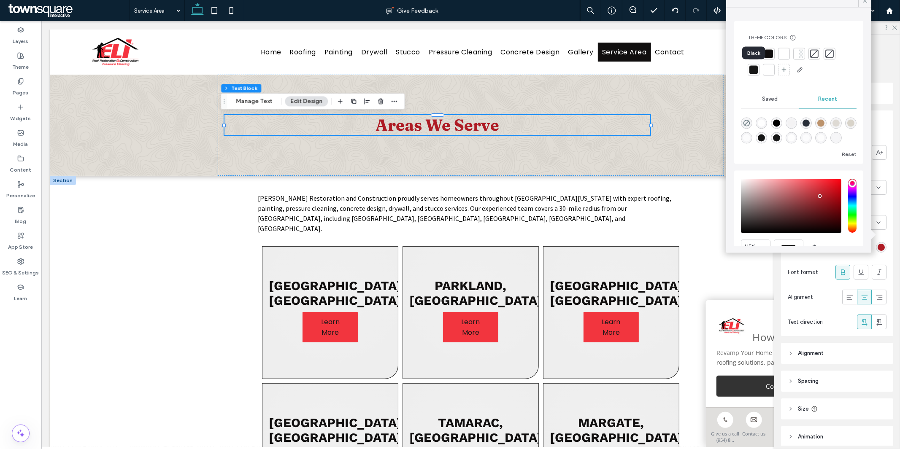
click at [751, 73] on div at bounding box center [753, 69] width 8 height 8
click at [864, 1] on icon at bounding box center [865, 1] width 8 height 8
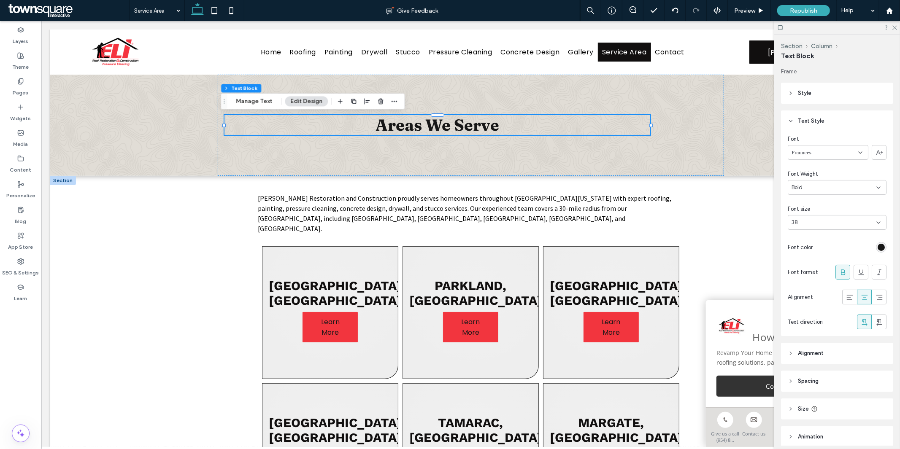
click at [848, 225] on div "38" at bounding box center [831, 223] width 81 height 8
click at [815, 296] on div "36" at bounding box center [835, 300] width 93 height 15
click at [827, 222] on div "38" at bounding box center [831, 223] width 81 height 8
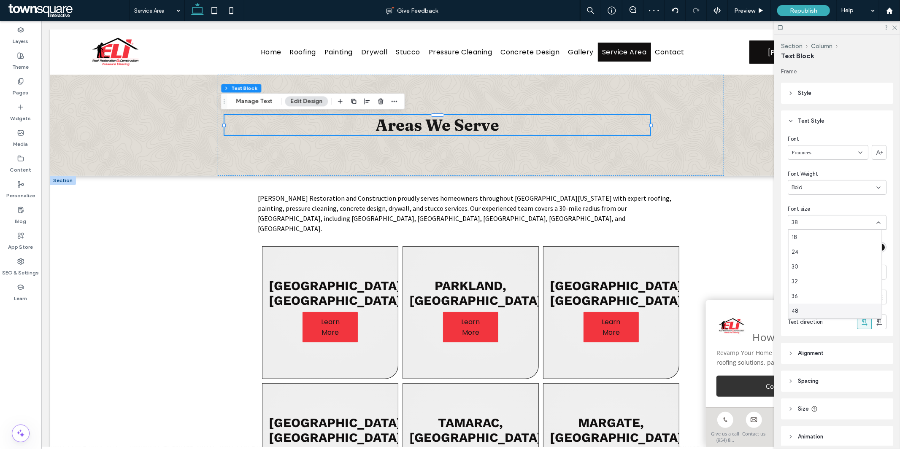
click at [815, 306] on div "48" at bounding box center [835, 311] width 93 height 15
click at [743, 137] on div "Areas We Serve" at bounding box center [470, 124] width 842 height 101
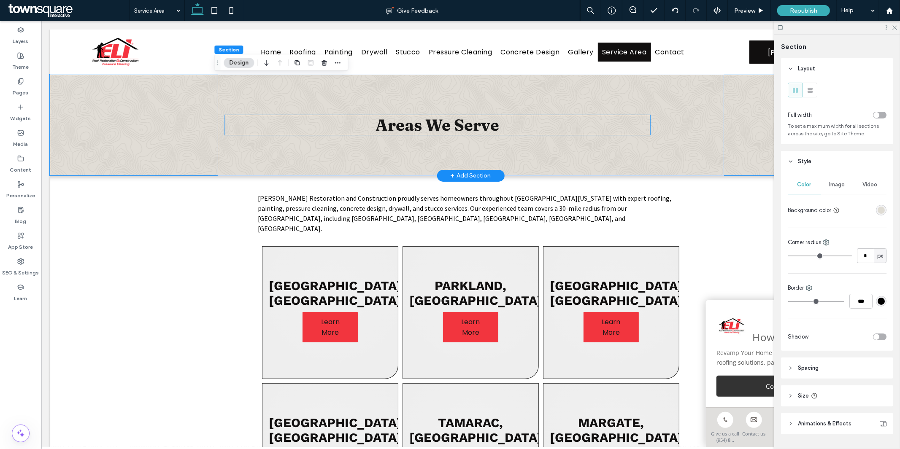
click at [467, 126] on div "Areas We Serve" at bounding box center [437, 125] width 426 height 20
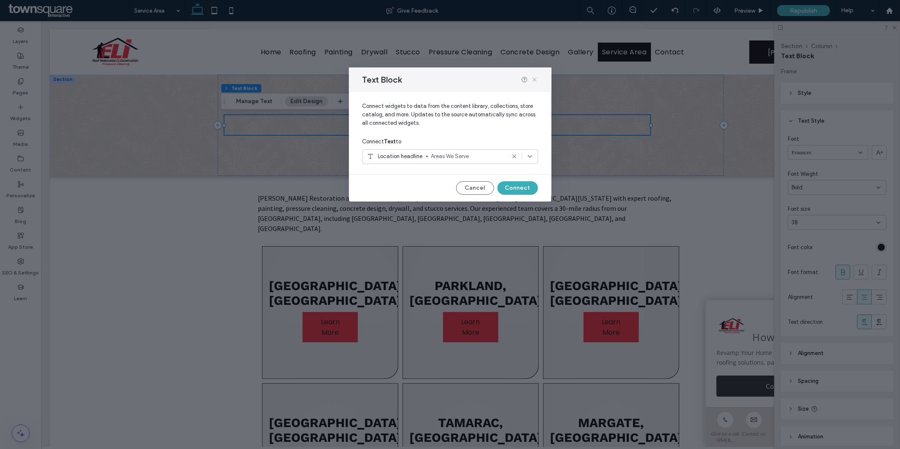
click at [535, 76] on icon at bounding box center [534, 79] width 7 height 7
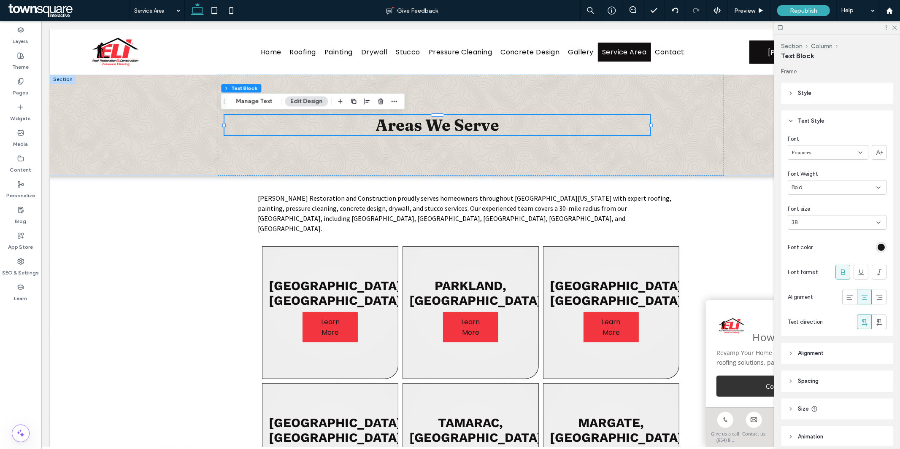
click at [823, 220] on div "38" at bounding box center [831, 223] width 81 height 8
click at [816, 309] on div "48" at bounding box center [835, 311] width 93 height 15
click at [842, 228] on div "38" at bounding box center [837, 222] width 99 height 15
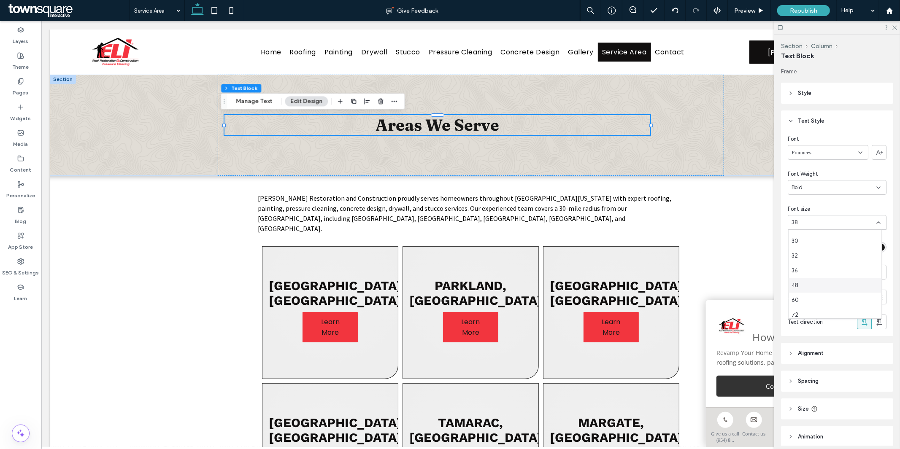
click at [816, 284] on div "48" at bounding box center [835, 285] width 93 height 15
click at [818, 88] on header "Style" at bounding box center [837, 93] width 112 height 21
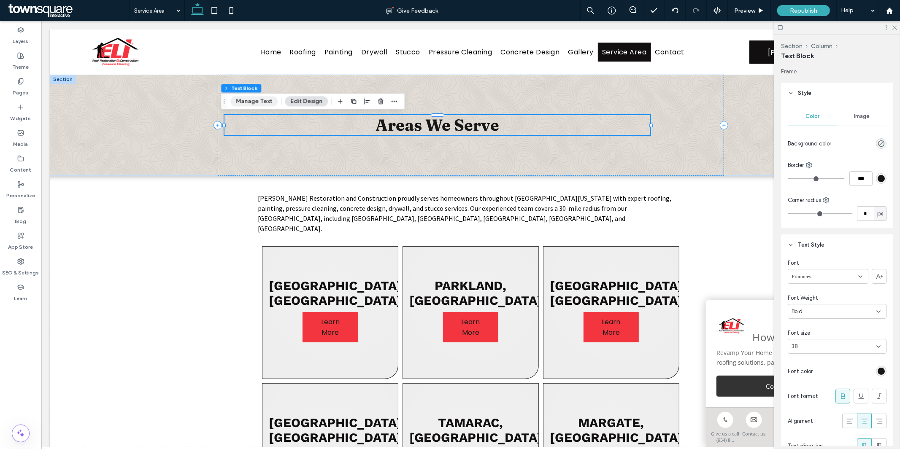
click at [264, 103] on button "Manage Text" at bounding box center [253, 101] width 47 height 10
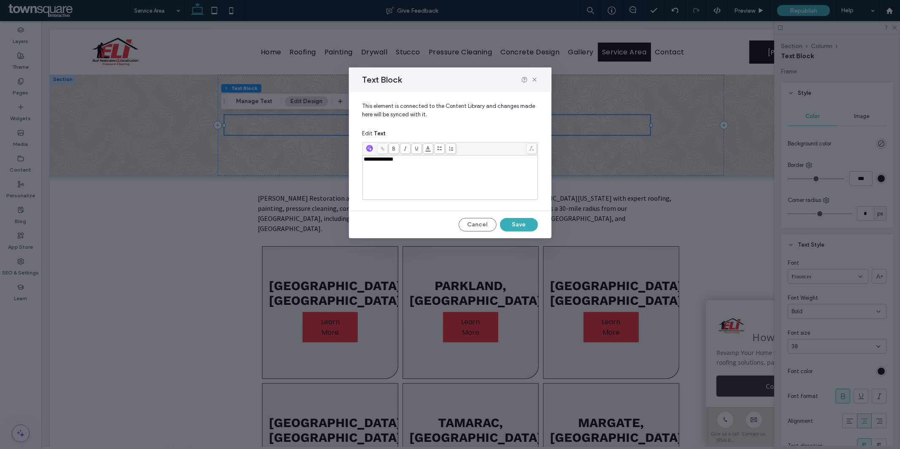
click at [422, 171] on div "**********" at bounding box center [450, 178] width 173 height 42
click at [538, 78] on div "Text Block" at bounding box center [450, 80] width 203 height 24
click at [537, 80] on icon at bounding box center [534, 79] width 7 height 7
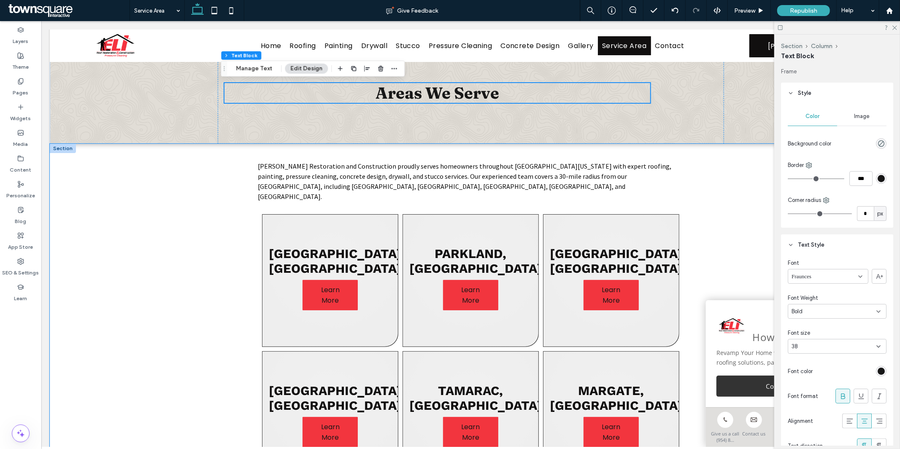
scroll to position [19, 0]
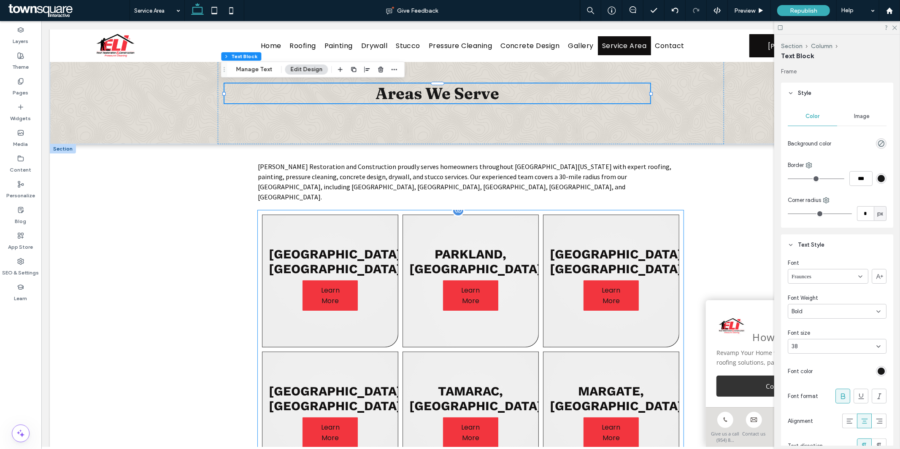
click at [431, 297] on link at bounding box center [470, 280] width 136 height 133
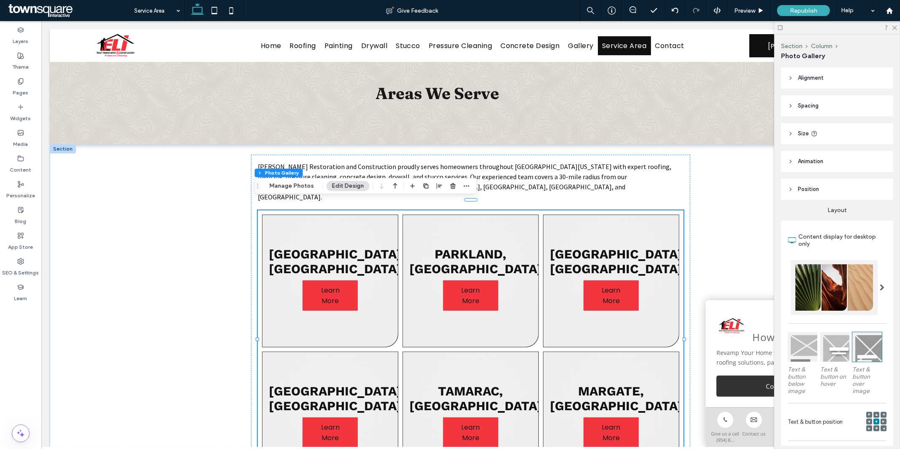
scroll to position [278, 0]
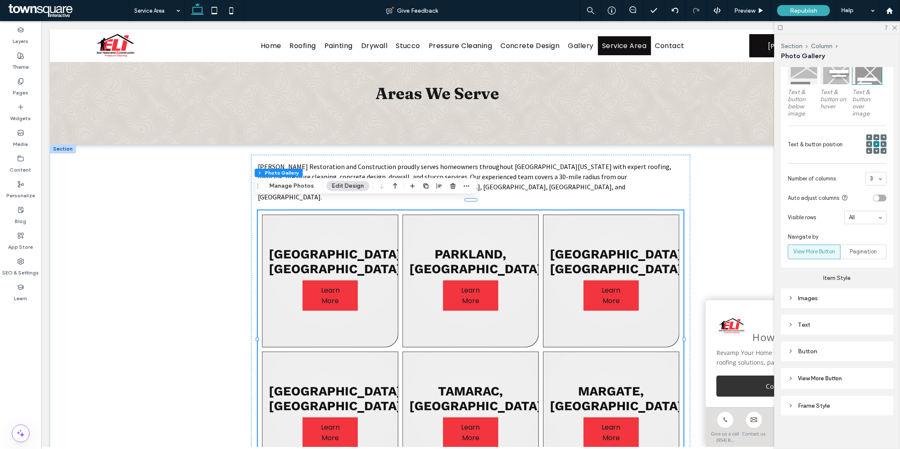
click at [816, 348] on div "Button" at bounding box center [837, 351] width 99 height 7
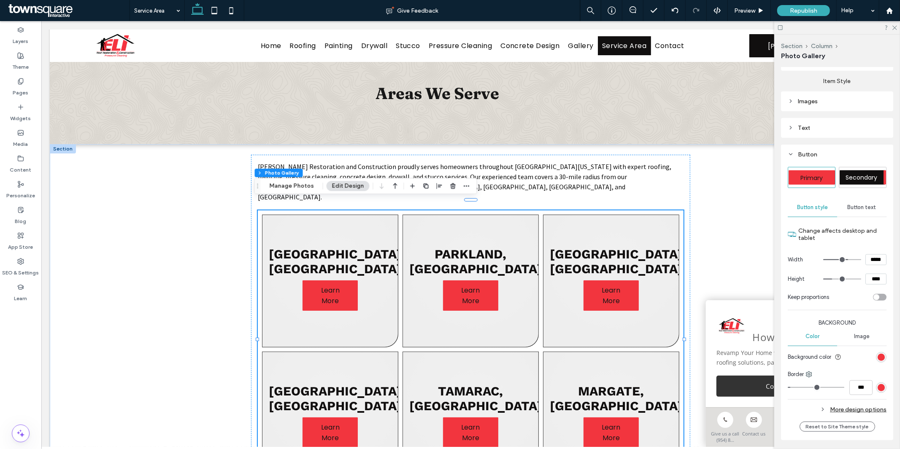
scroll to position [475, 0]
type input "***"
type input "*****"
type input "***"
type input "*****"
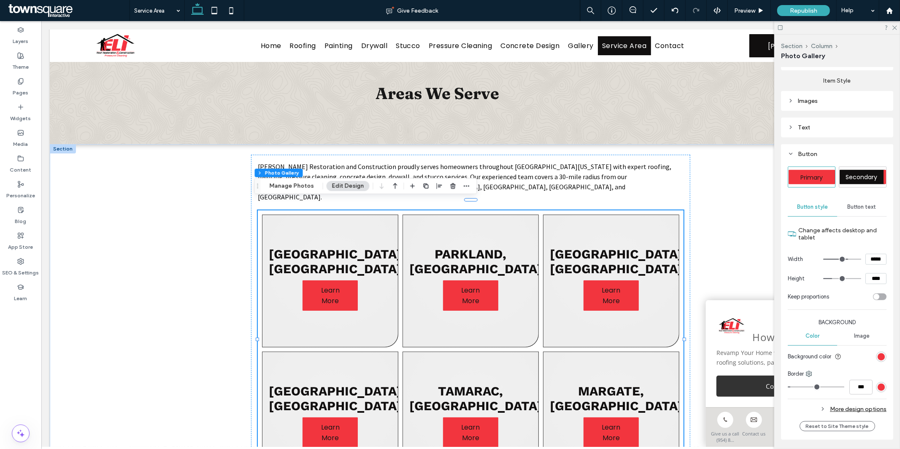
type input "***"
type input "*****"
type input "***"
type input "*****"
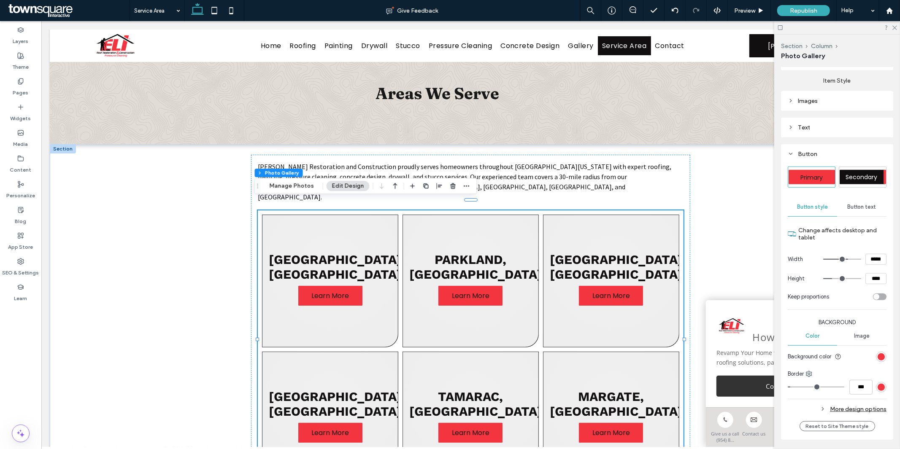
type input "***"
type input "*****"
type input "***"
type input "*****"
type input "***"
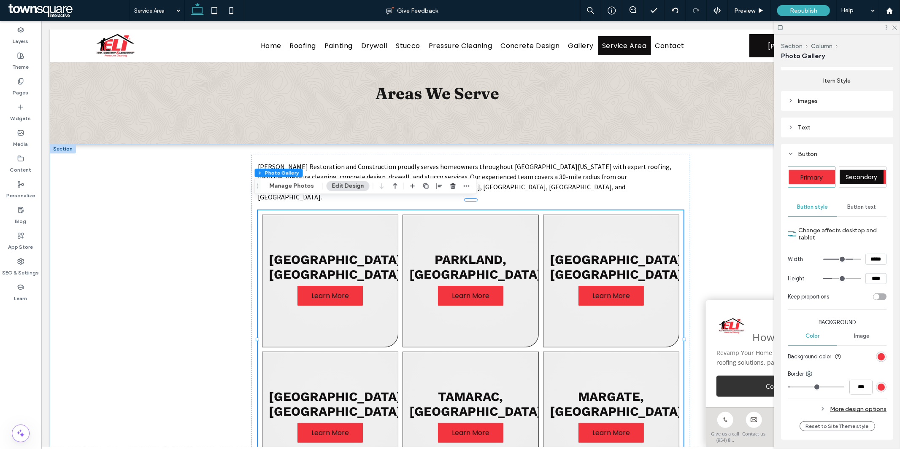
type input "*****"
type input "***"
type input "*****"
type input "***"
type input "*****"
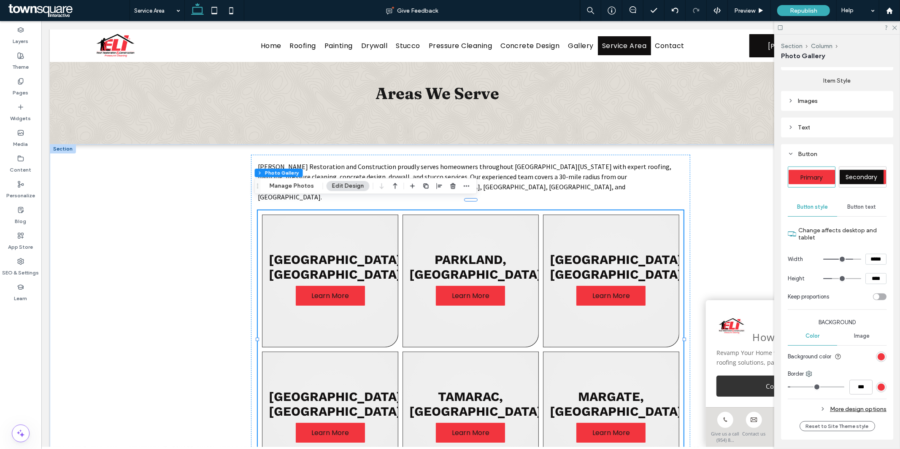
type input "***"
type input "*****"
drag, startPoint x: 843, startPoint y: 255, endPoint x: 848, endPoint y: 256, distance: 5.9
type input "***"
click at [848, 259] on input "range" at bounding box center [842, 259] width 38 height 1
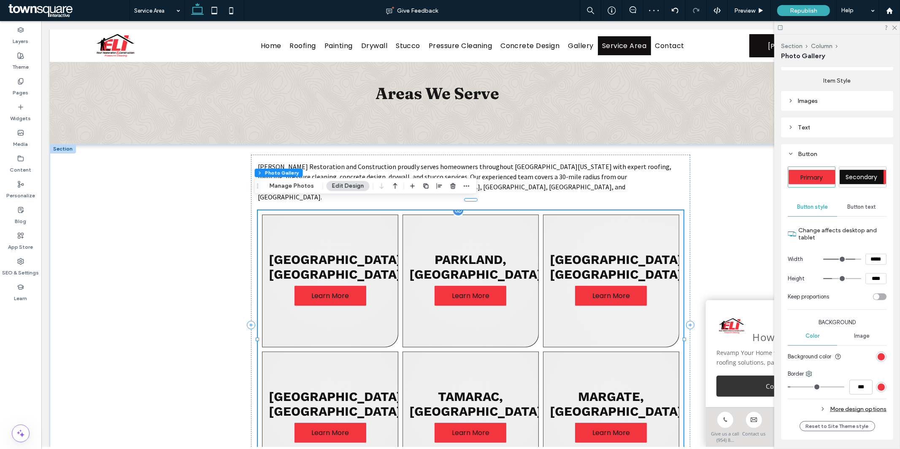
click at [563, 291] on link at bounding box center [611, 280] width 136 height 133
click at [466, 188] on icon "button" at bounding box center [466, 186] width 7 height 7
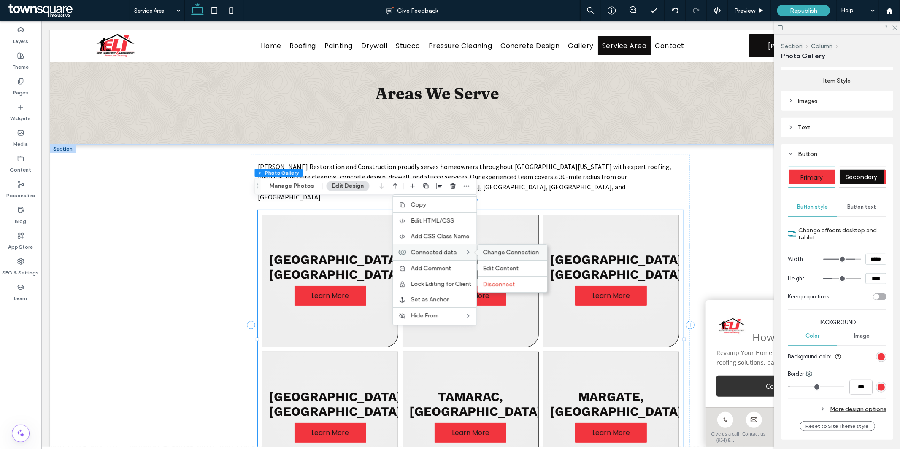
click at [488, 252] on span "Change Connection" at bounding box center [511, 252] width 56 height 7
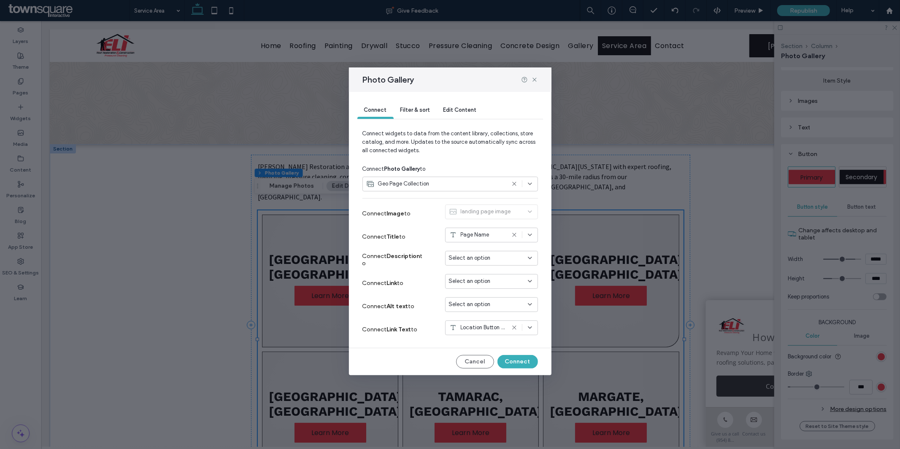
click at [505, 278] on div "Select an option" at bounding box center [486, 281] width 75 height 8
click at [504, 310] on span "Dynamic Page: Service Area" at bounding box center [497, 311] width 67 height 8
click at [518, 364] on button "Connect" at bounding box center [517, 362] width 41 height 14
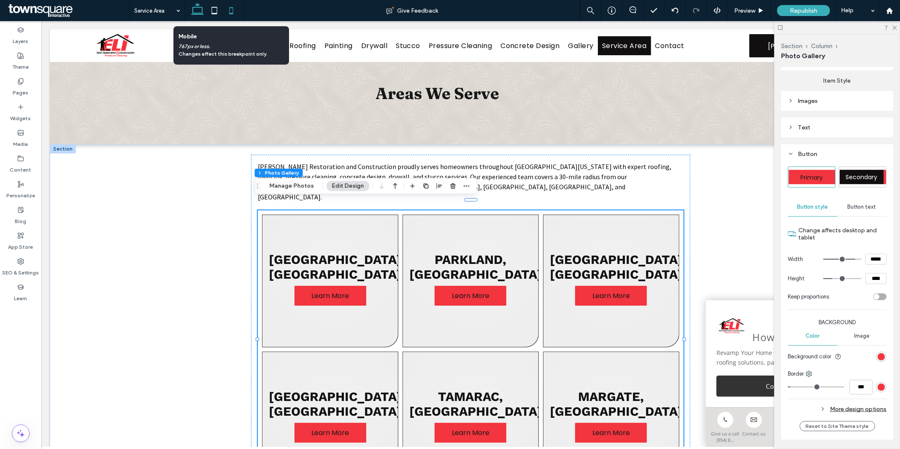
click at [229, 14] on icon at bounding box center [231, 10] width 17 height 17
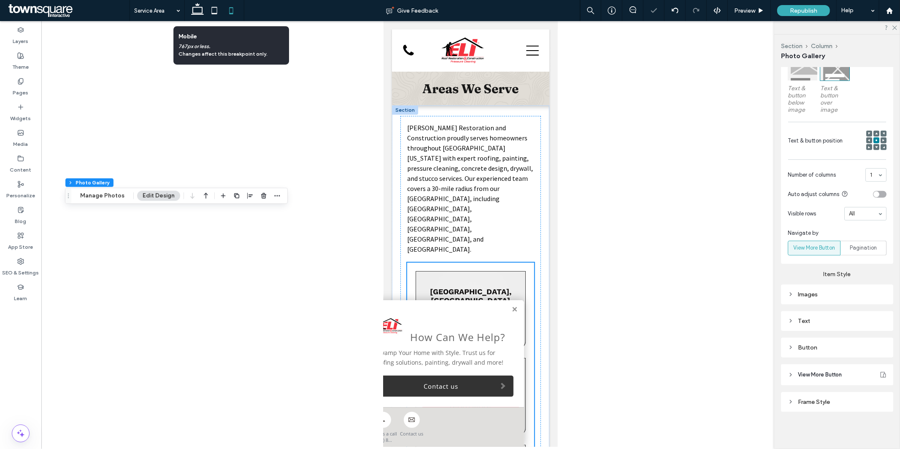
scroll to position [278, 0]
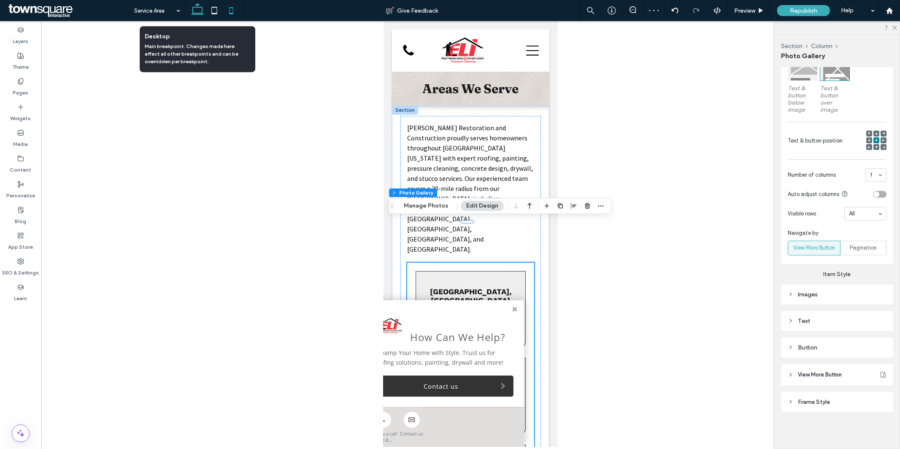
click at [203, 14] on use at bounding box center [197, 9] width 13 height 12
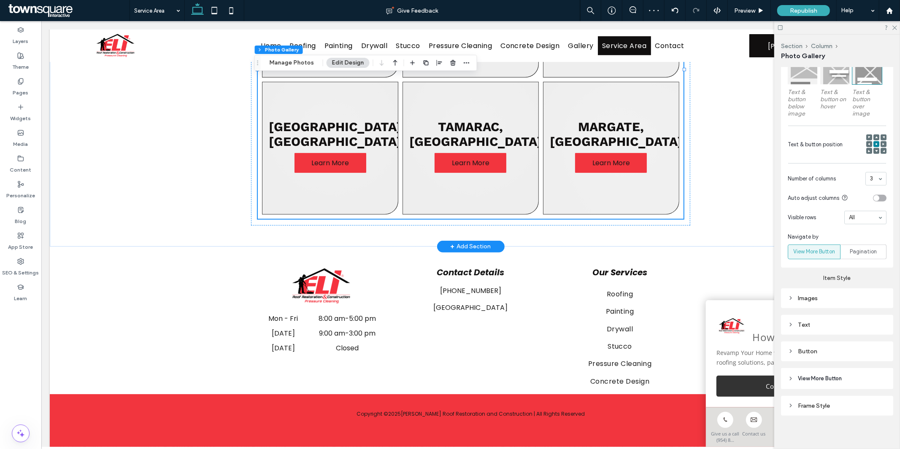
scroll to position [0, 0]
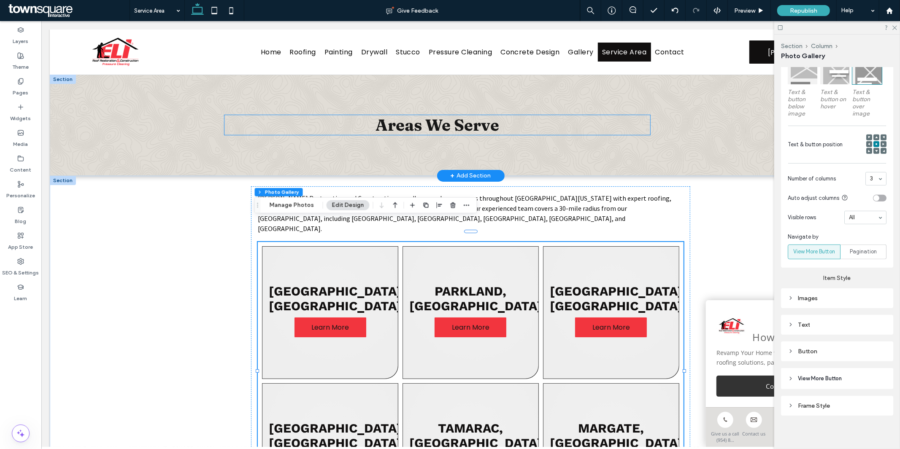
click at [481, 133] on div "Areas We Serve" at bounding box center [437, 125] width 426 height 20
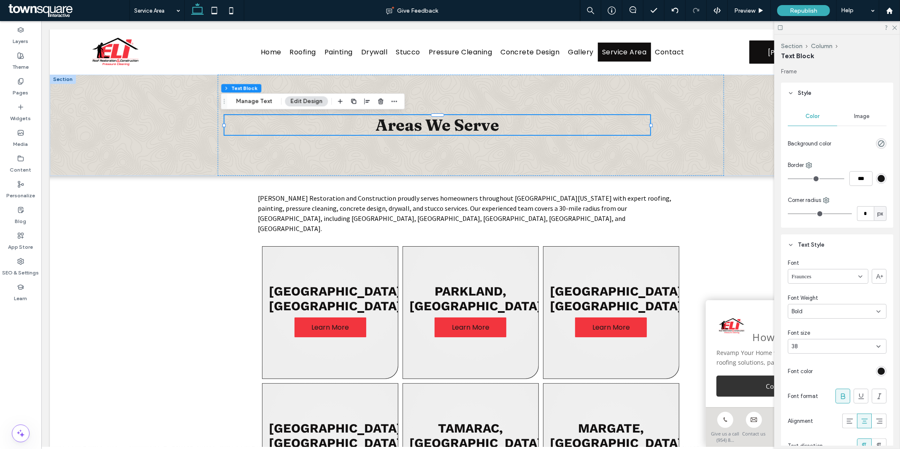
click at [845, 338] on div "Font size 38" at bounding box center [837, 341] width 99 height 25
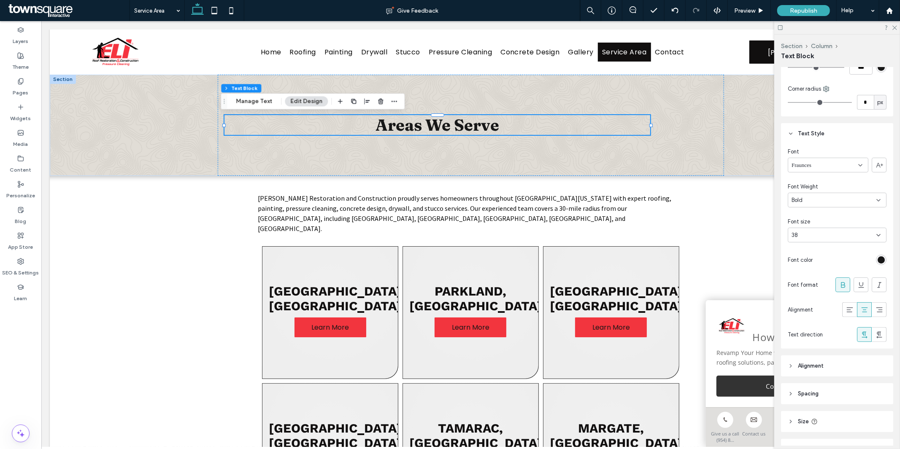
scroll to position [112, 0]
click at [846, 234] on div "38" at bounding box center [831, 235] width 81 height 8
click at [826, 276] on div "60" at bounding box center [835, 278] width 93 height 15
click at [827, 232] on div "38" at bounding box center [831, 235] width 81 height 8
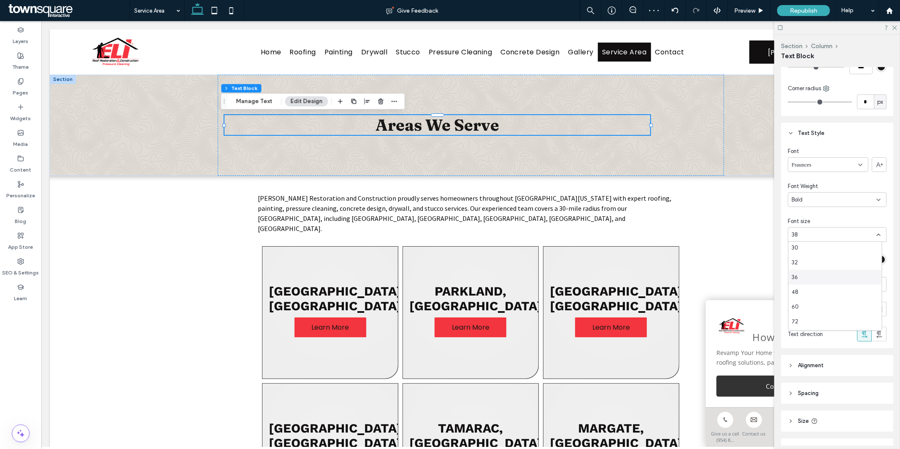
scroll to position [135, 0]
click at [810, 313] on div "60" at bounding box center [835, 306] width 93 height 15
click at [809, 238] on div "38" at bounding box center [831, 235] width 81 height 8
click at [796, 280] on span "60" at bounding box center [795, 279] width 7 height 8
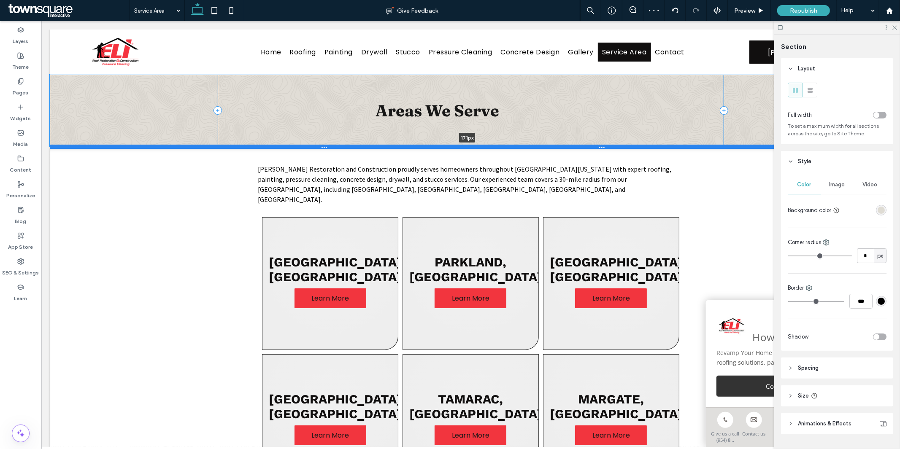
drag, startPoint x: 327, startPoint y: 174, endPoint x: 316, endPoint y: 147, distance: 29.0
click at [316, 147] on div at bounding box center [466, 146] width 835 height 4
type input "***"
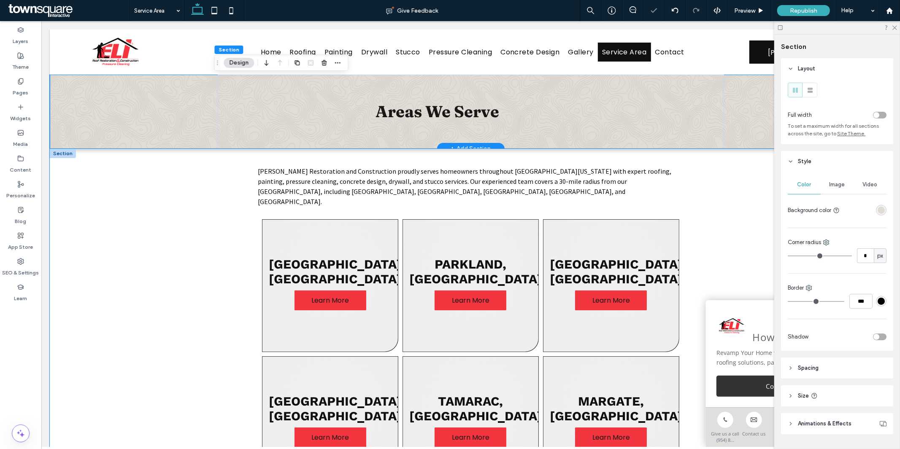
click at [183, 259] on div "Eli Roof Restoration and Construction proudly serves homeowners throughout Sout…" at bounding box center [470, 335] width 842 height 373
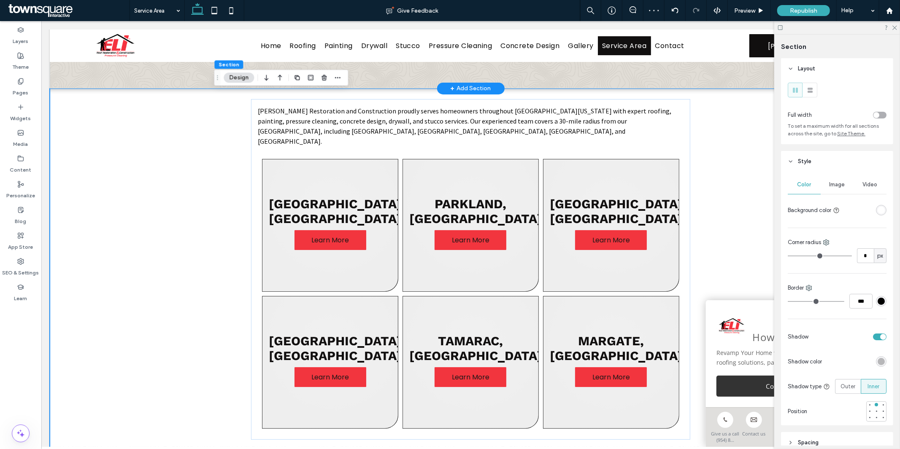
scroll to position [41, 0]
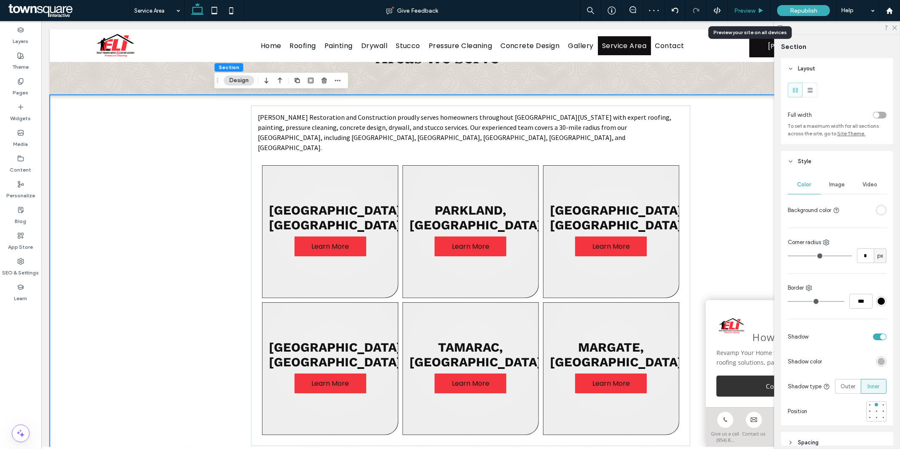
click at [745, 11] on span "Preview" at bounding box center [744, 10] width 21 height 7
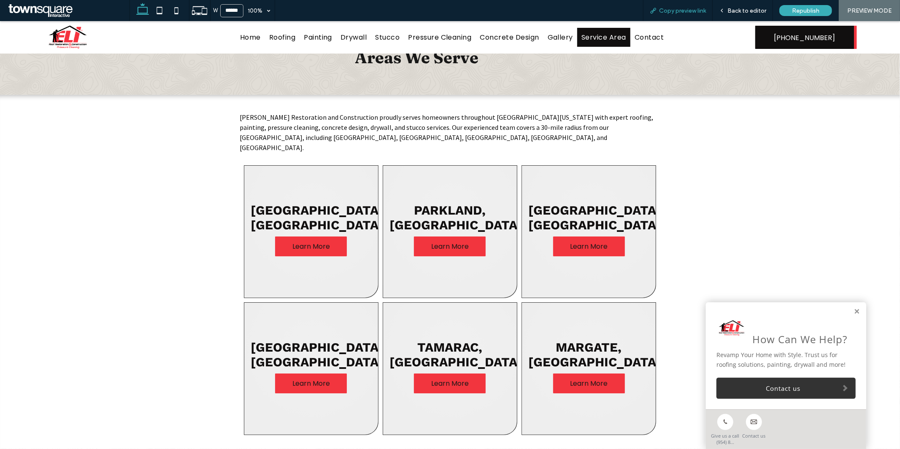
click at [686, 7] on span "Copy preview link" at bounding box center [682, 10] width 47 height 7
click at [745, 9] on span "Back to editor" at bounding box center [746, 10] width 39 height 7
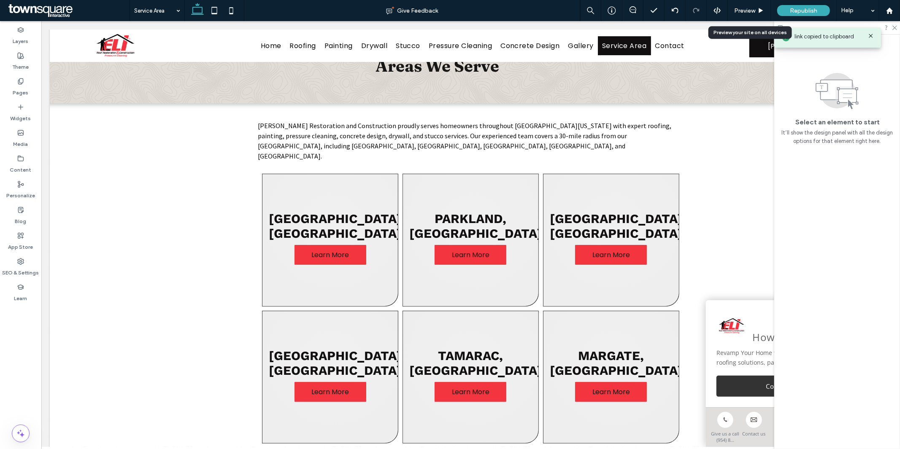
scroll to position [41, 0]
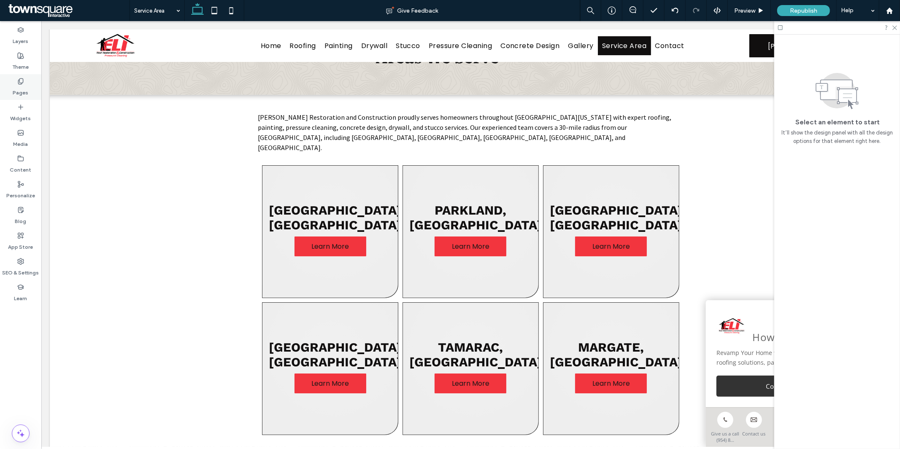
click at [11, 85] on div "Pages" at bounding box center [20, 87] width 41 height 26
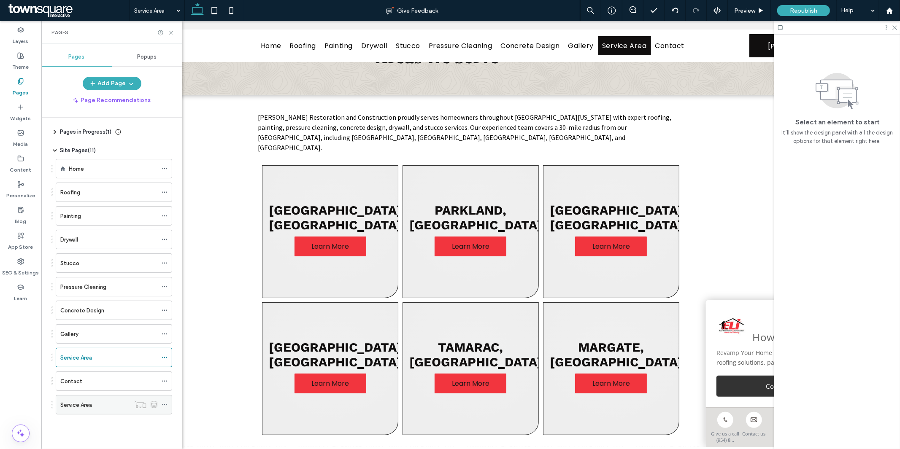
click at [92, 400] on div "Service Area" at bounding box center [95, 405] width 70 height 19
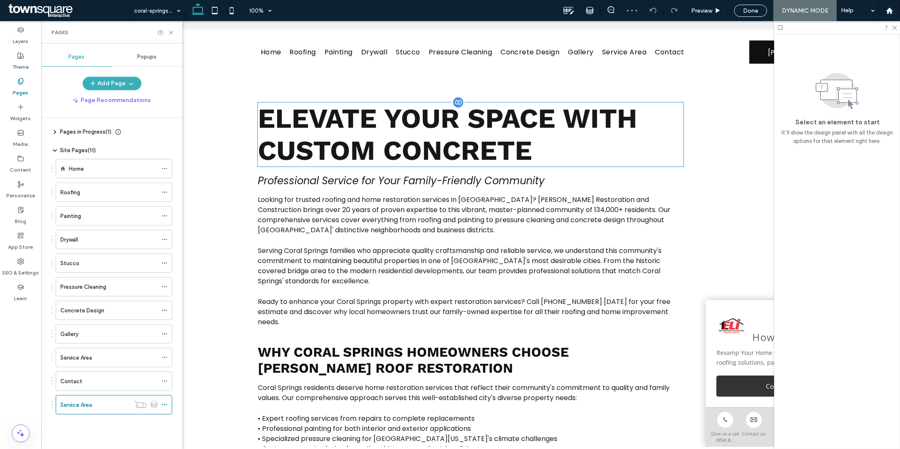
click at [414, 149] on span "Elevate Your Space with Custom Concrete" at bounding box center [446, 134] width 379 height 64
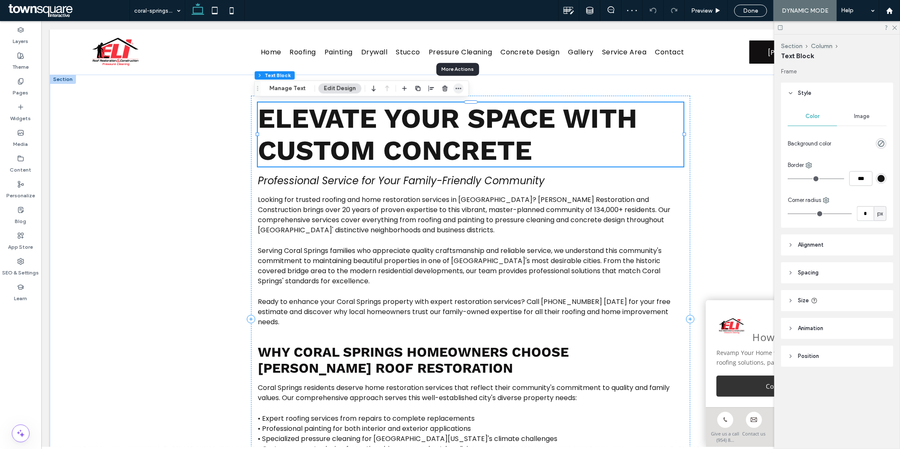
click at [455, 90] on icon "button" at bounding box center [458, 88] width 7 height 7
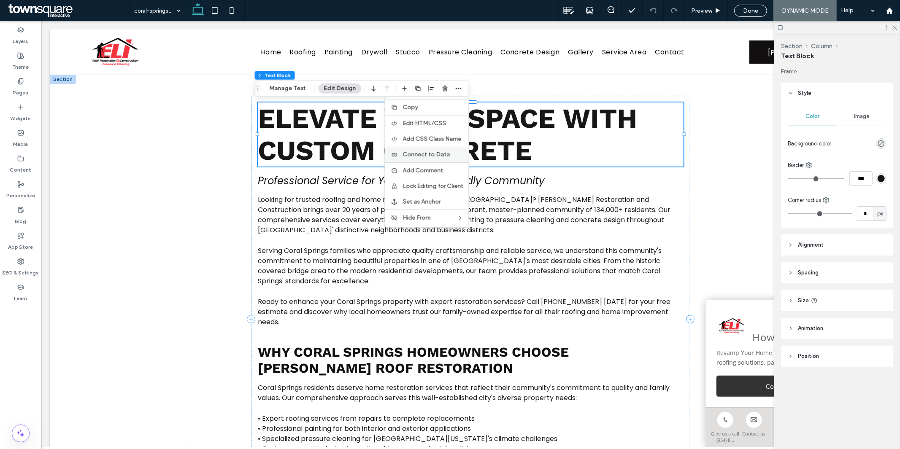
click at [439, 154] on span "Connect to Data" at bounding box center [426, 154] width 47 height 7
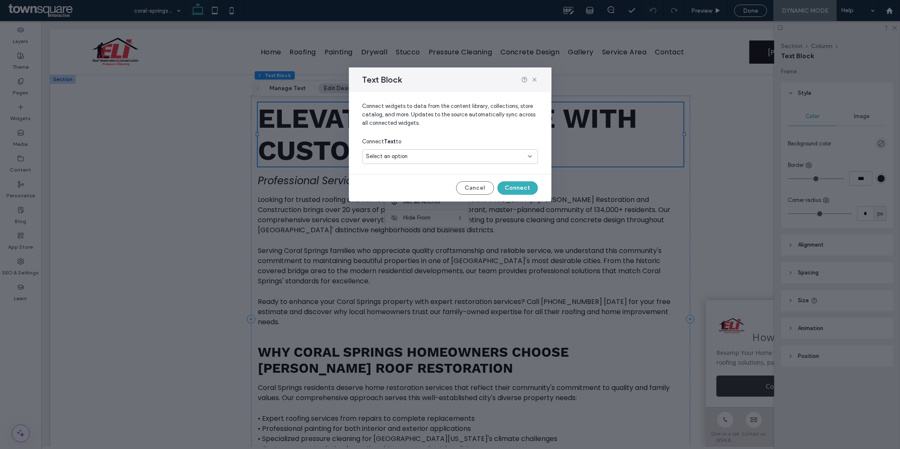
click at [439, 154] on div "Select an option" at bounding box center [445, 156] width 158 height 8
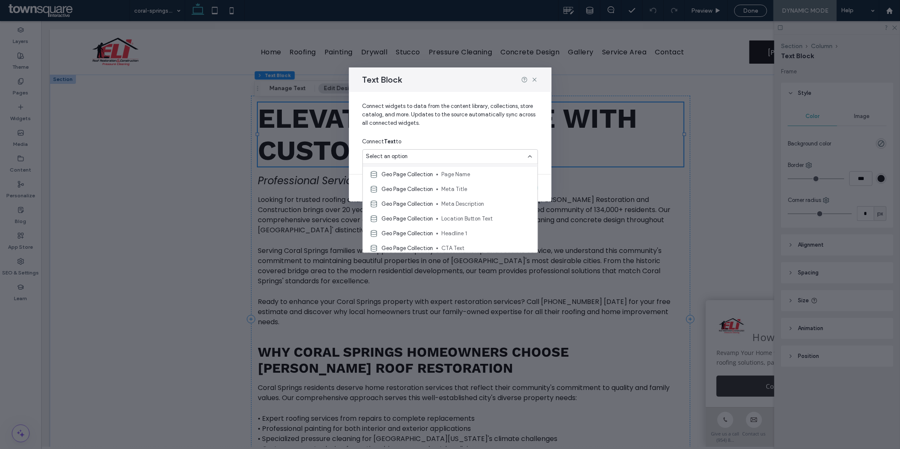
scroll to position [42, 0]
click at [443, 231] on span "Headline 1" at bounding box center [485, 232] width 89 height 8
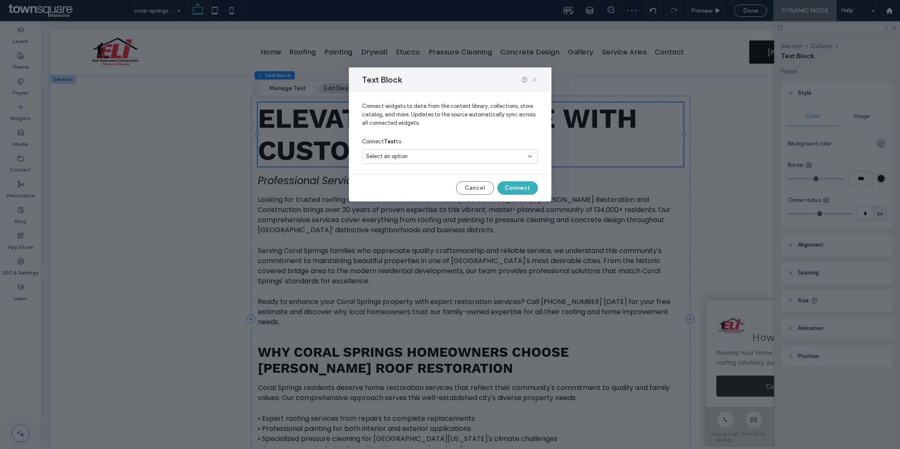
click at [535, 81] on icon at bounding box center [534, 79] width 7 height 7
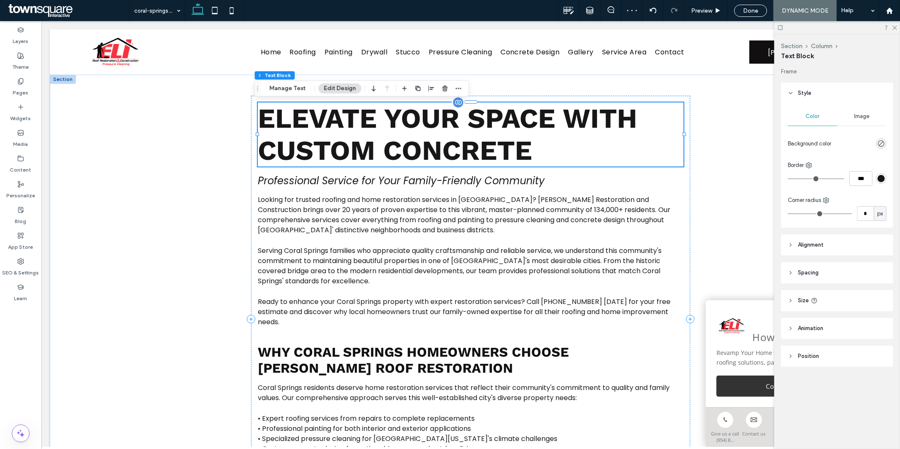
click at [491, 112] on span "Elevate Your Space with Custom Concrete" at bounding box center [446, 134] width 379 height 64
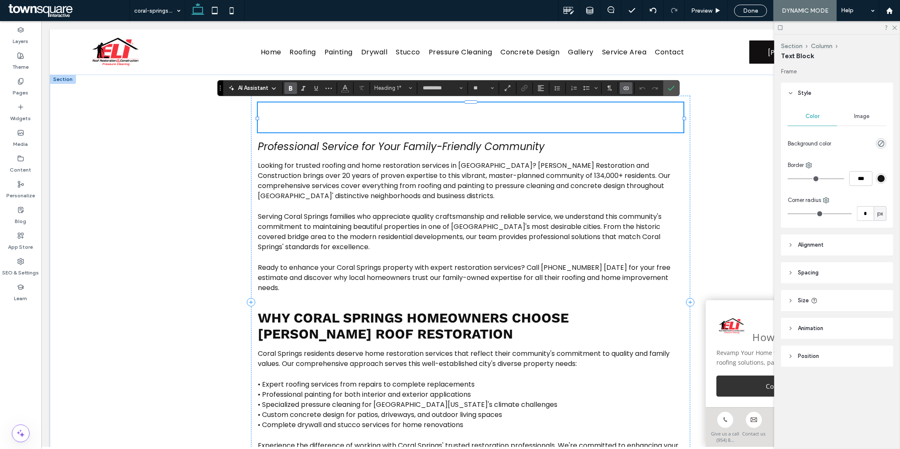
click at [626, 89] on use "Connect To Data" at bounding box center [626, 87] width 5 height 3
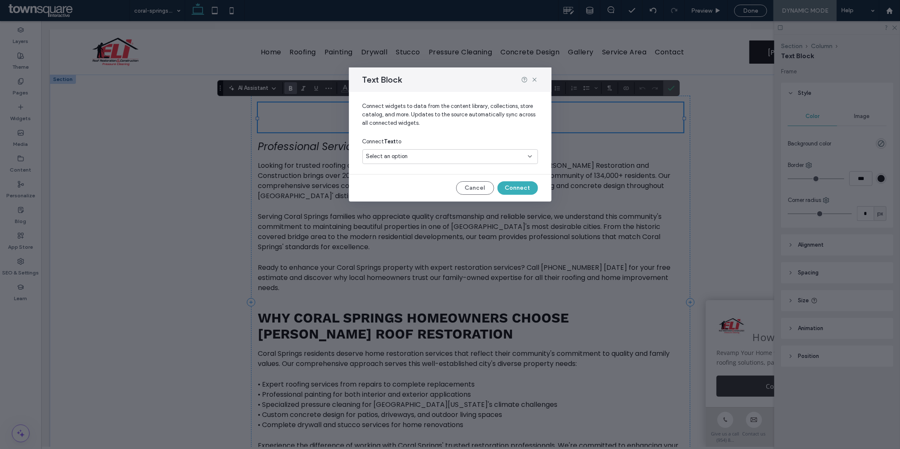
click at [524, 157] on div "Select an option" at bounding box center [445, 156] width 158 height 8
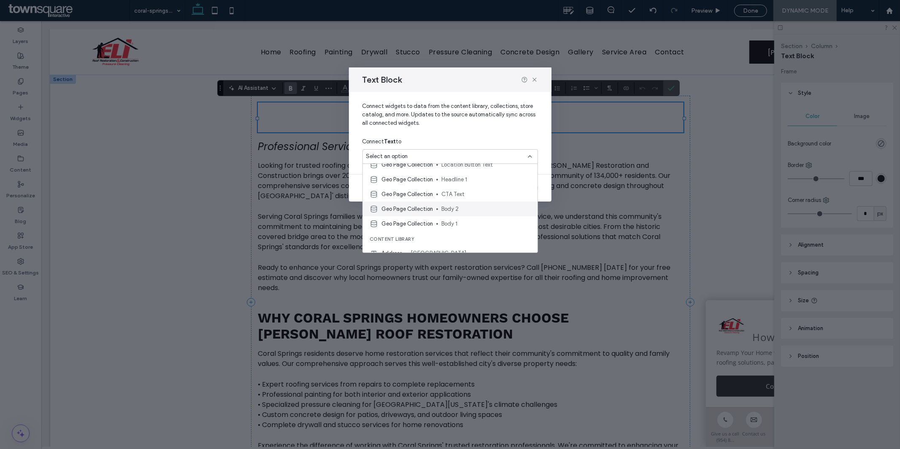
scroll to position [96, 0]
click at [447, 176] on span "Headline 1" at bounding box center [485, 178] width 89 height 8
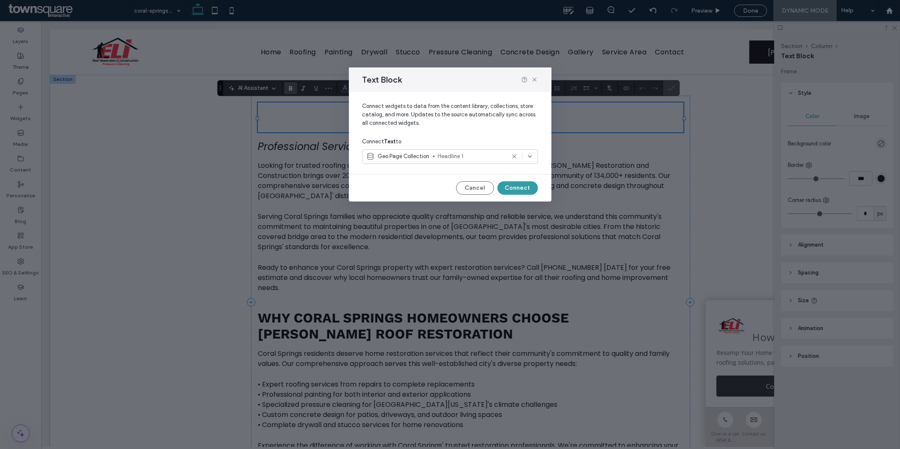
click at [522, 186] on button "Connect" at bounding box center [517, 188] width 41 height 14
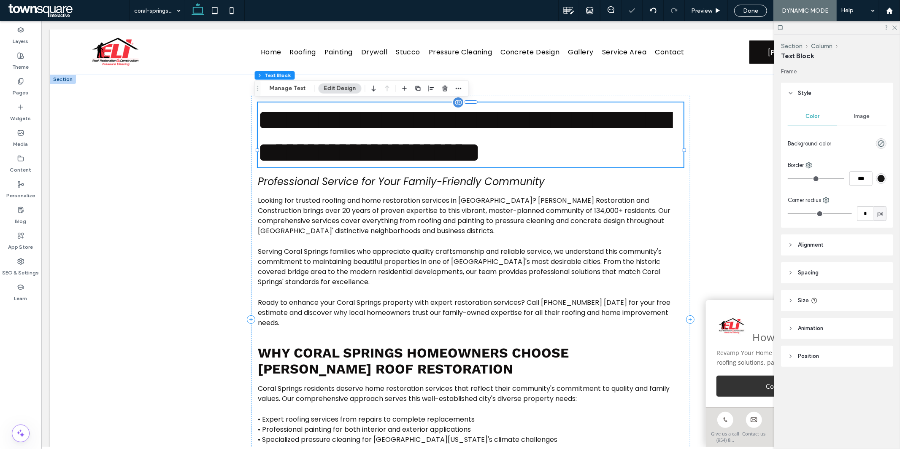
click at [464, 150] on span "**********" at bounding box center [463, 136] width 412 height 60
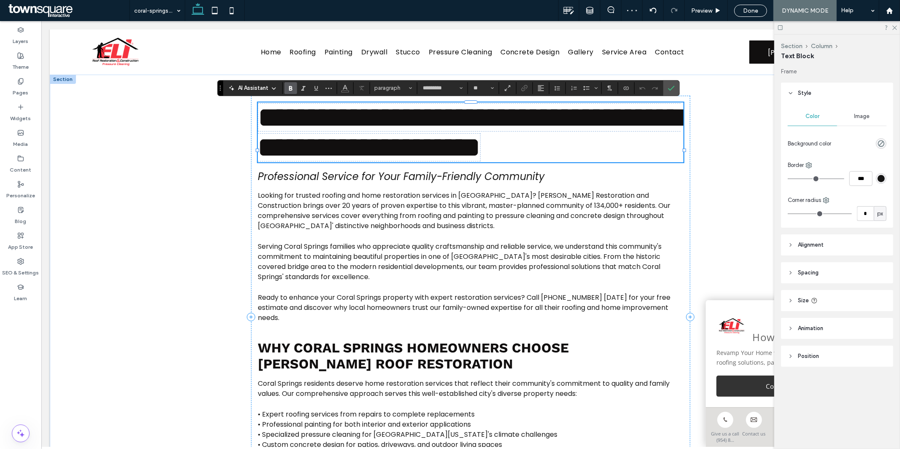
click at [464, 150] on span "**********" at bounding box center [468, 131] width 423 height 57
click at [491, 89] on icon "Size" at bounding box center [492, 87] width 3 height 3
click at [485, 163] on label "48" at bounding box center [483, 163] width 27 height 12
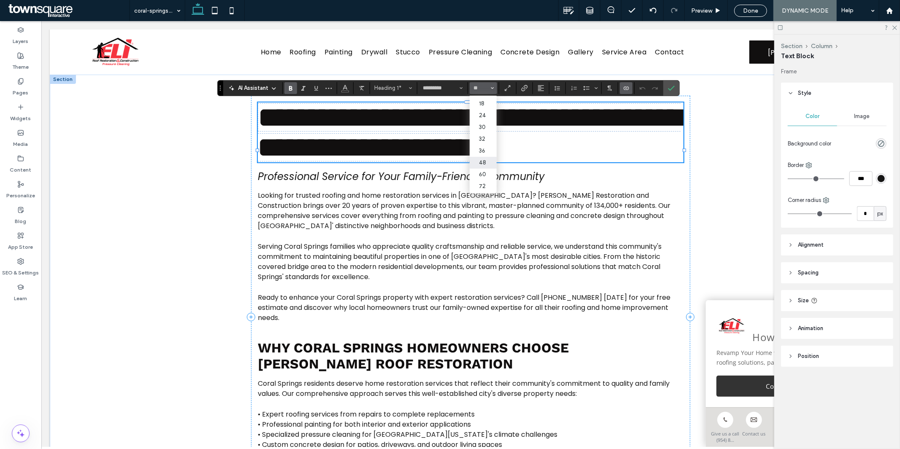
type input "**"
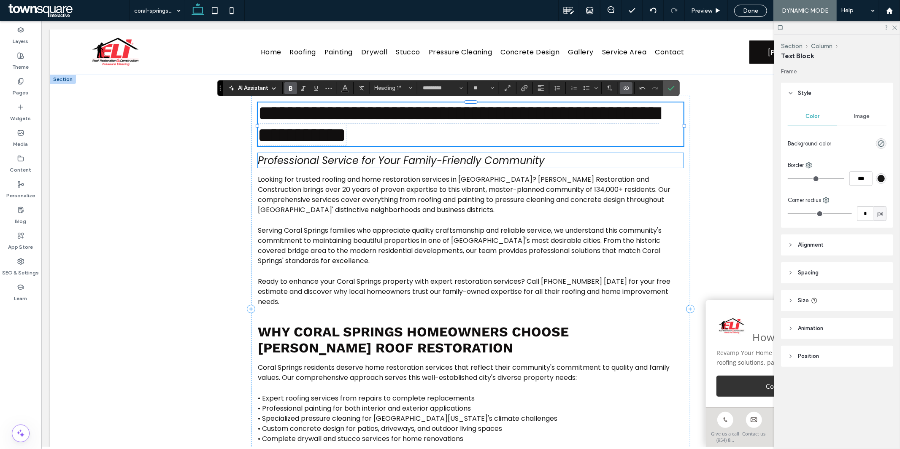
scroll to position [0, 0]
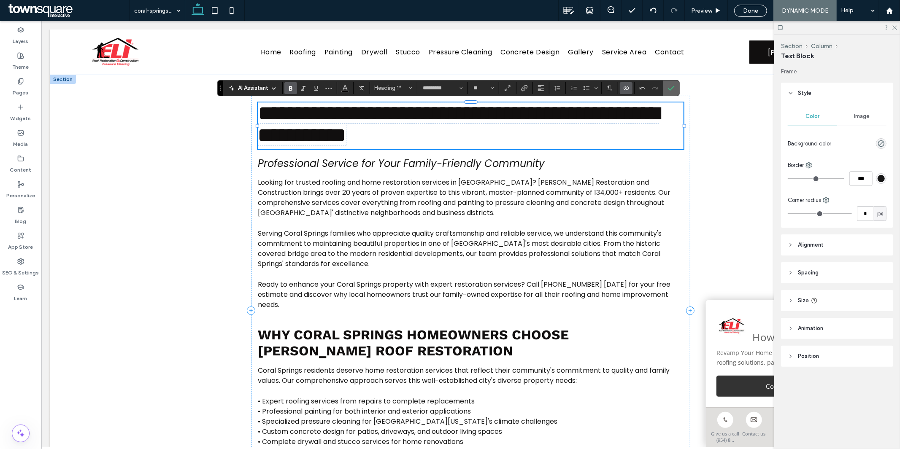
click at [668, 87] on icon "Confirm" at bounding box center [671, 88] width 7 height 7
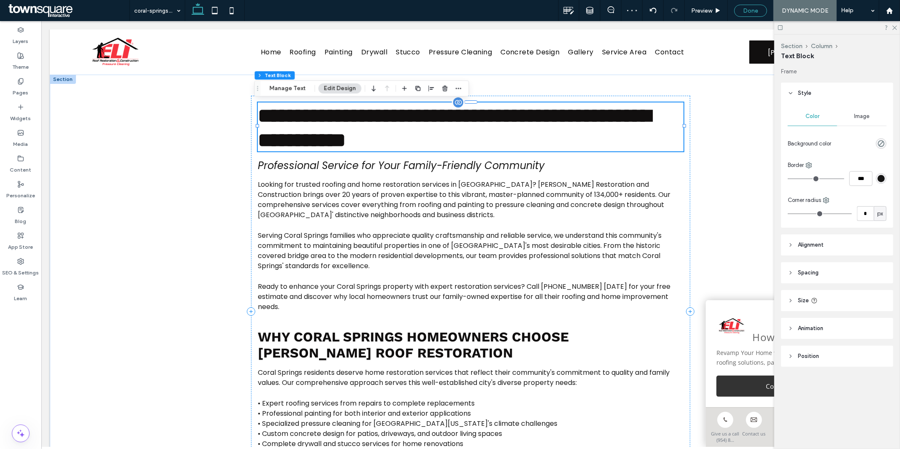
click at [753, 10] on span "Done" at bounding box center [750, 10] width 15 height 7
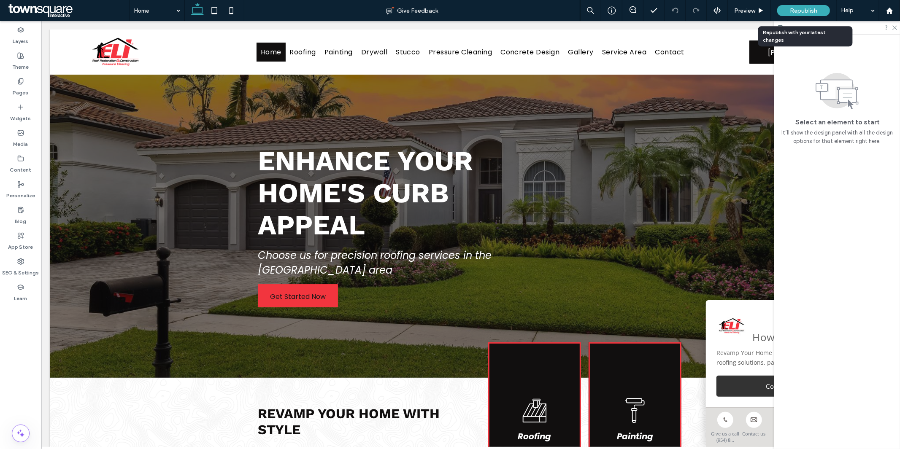
click at [790, 10] on span "Republish" at bounding box center [803, 10] width 27 height 7
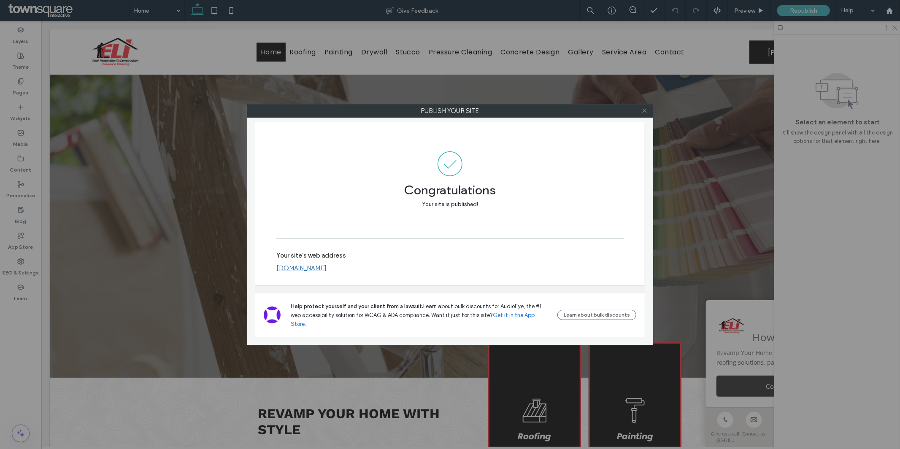
click at [643, 112] on icon at bounding box center [644, 111] width 6 height 6
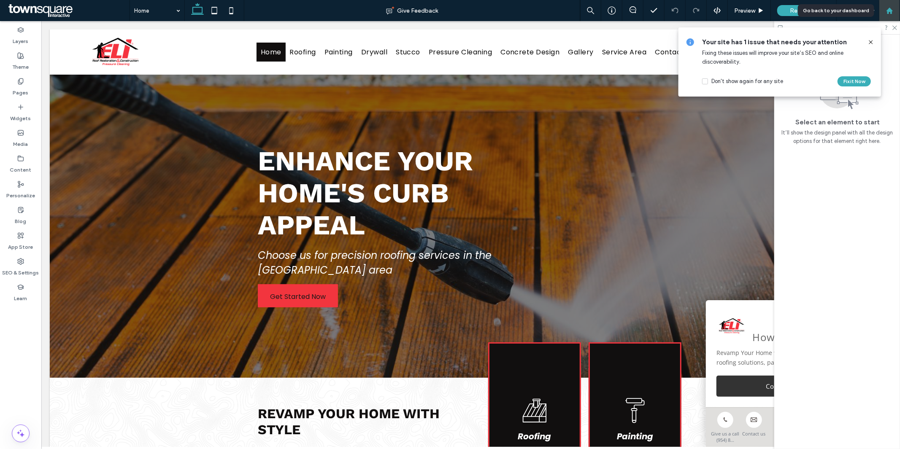
click at [880, 14] on div at bounding box center [889, 10] width 21 height 21
